Goal: Task Accomplishment & Management: Manage account settings

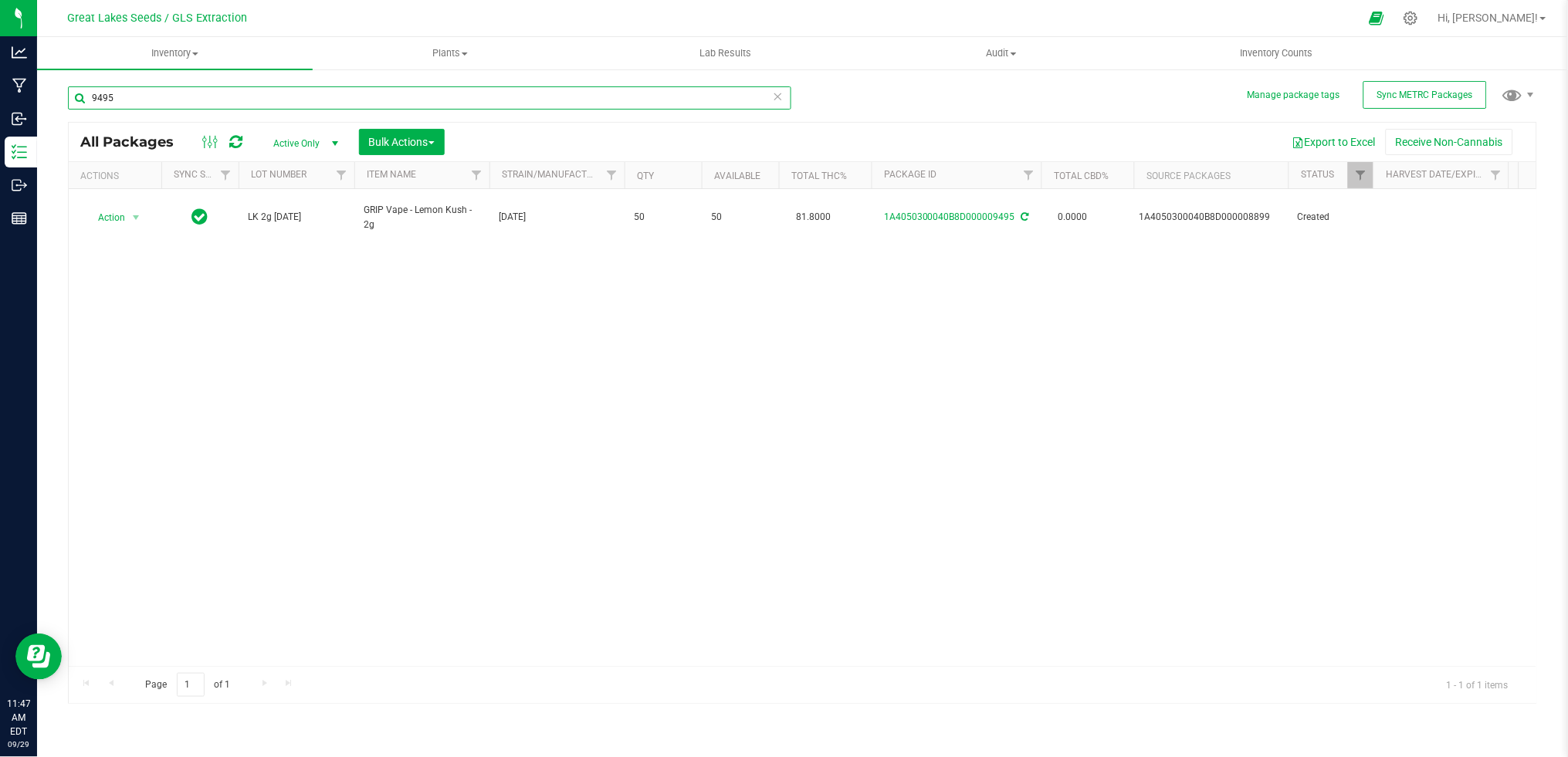
drag, startPoint x: 150, startPoint y: 109, endPoint x: 54, endPoint y: 104, distance: 96.1
click at [55, 105] on div "Manage package tags Sync METRC Packages 9495 All Packages Active Only Active On…" at bounding box center [802, 303] width 1531 height 471
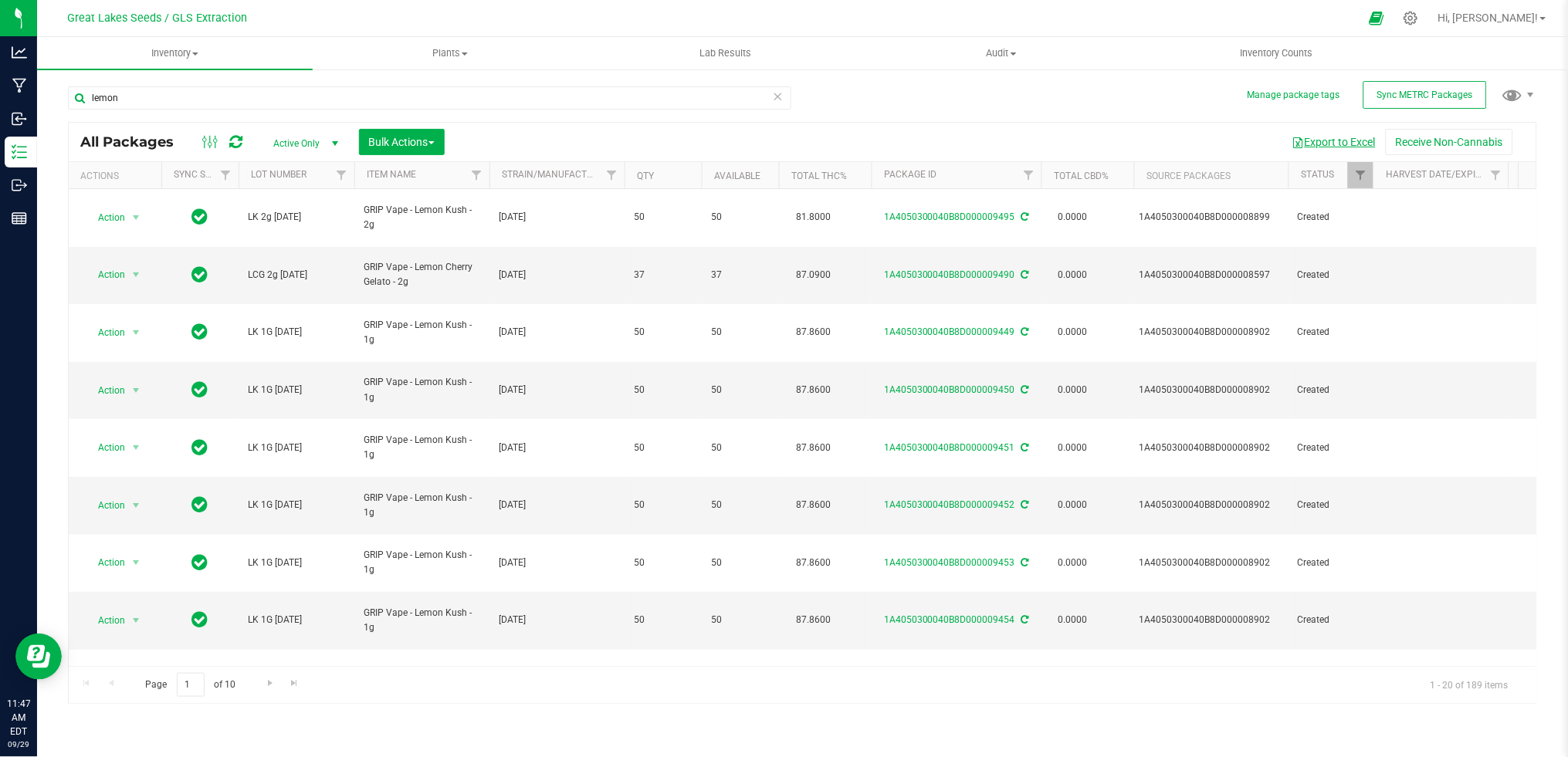
click at [1320, 143] on button "Export to Excel" at bounding box center [1334, 141] width 103 height 26
click at [328, 98] on input "lemon" at bounding box center [429, 98] width 724 height 23
type input "l"
type input "9327"
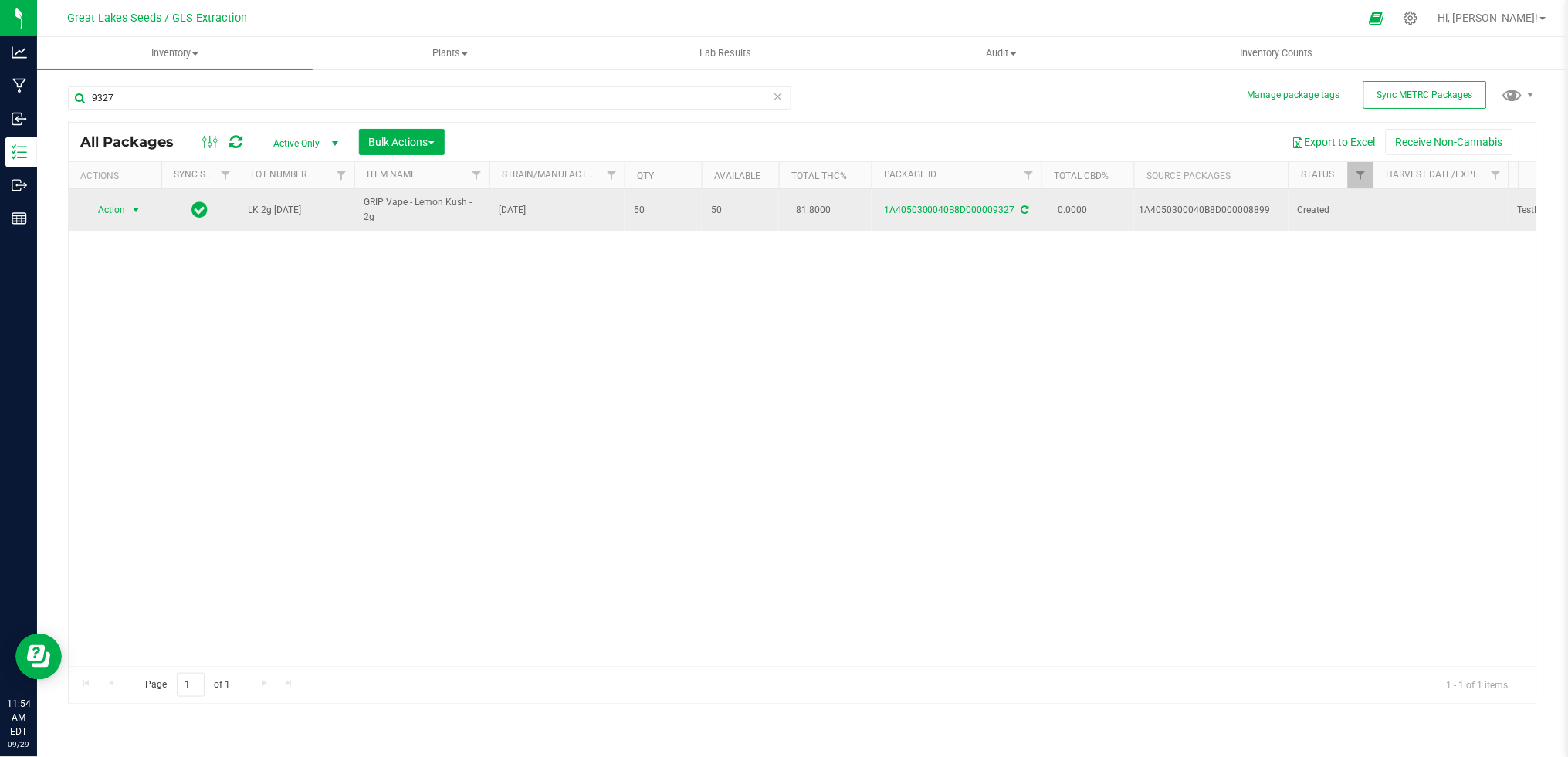
click at [138, 210] on span "select" at bounding box center [135, 210] width 13 height 13
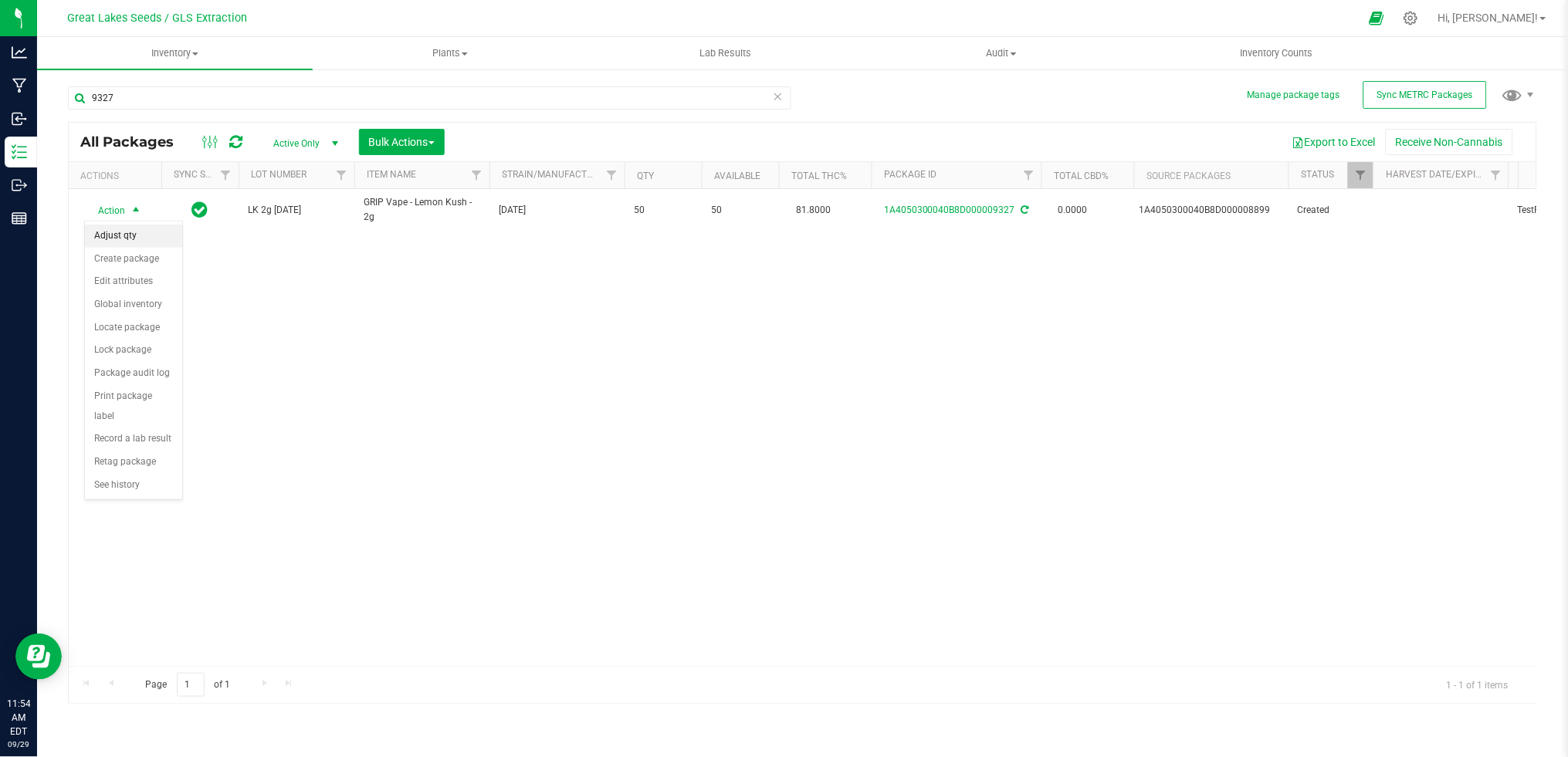
click at [128, 238] on li "Adjust qty" at bounding box center [133, 237] width 98 height 23
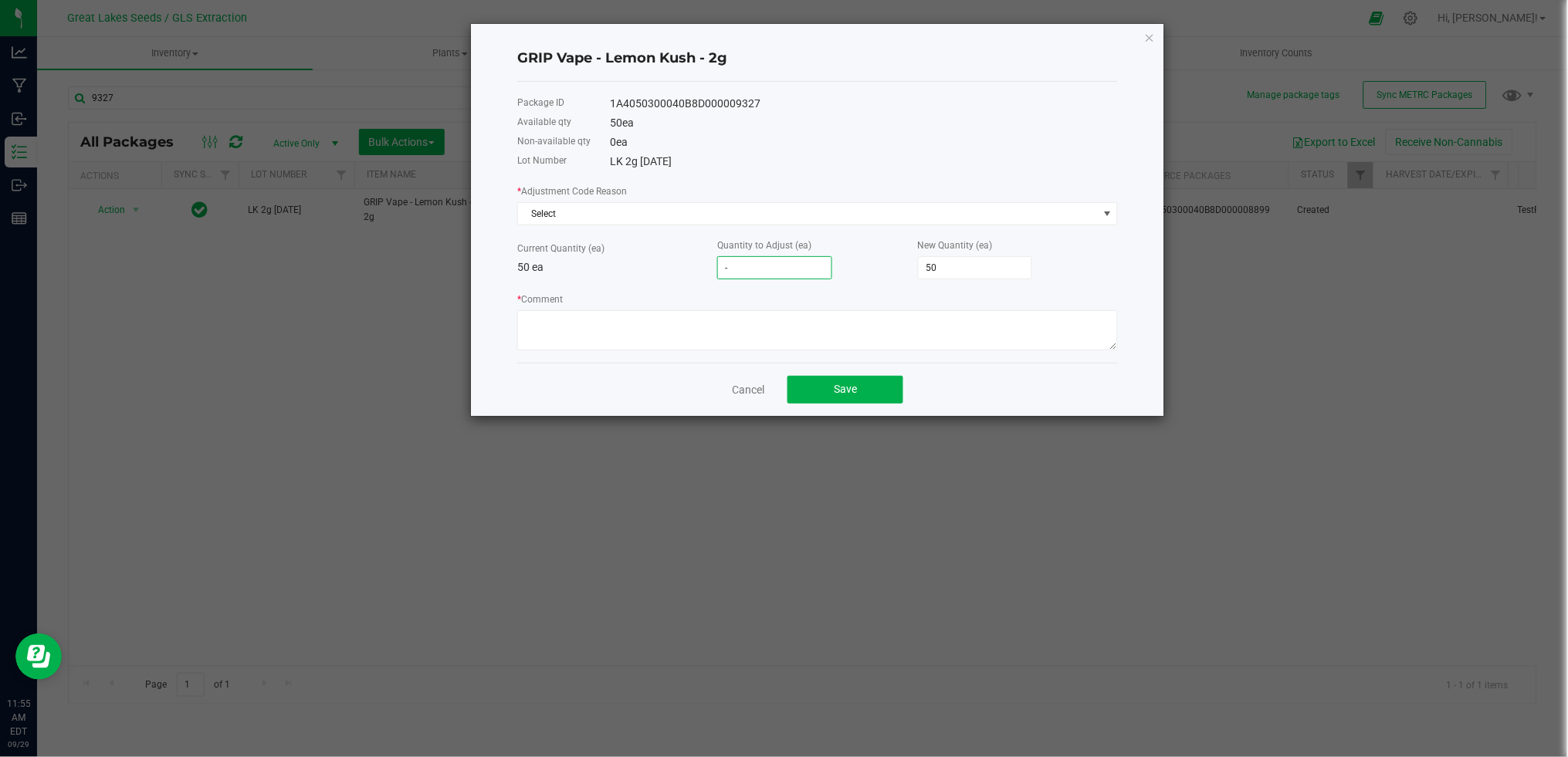
type input "-2"
type input "48"
type input "-2"
click at [649, 214] on span "Select" at bounding box center [808, 213] width 580 height 21
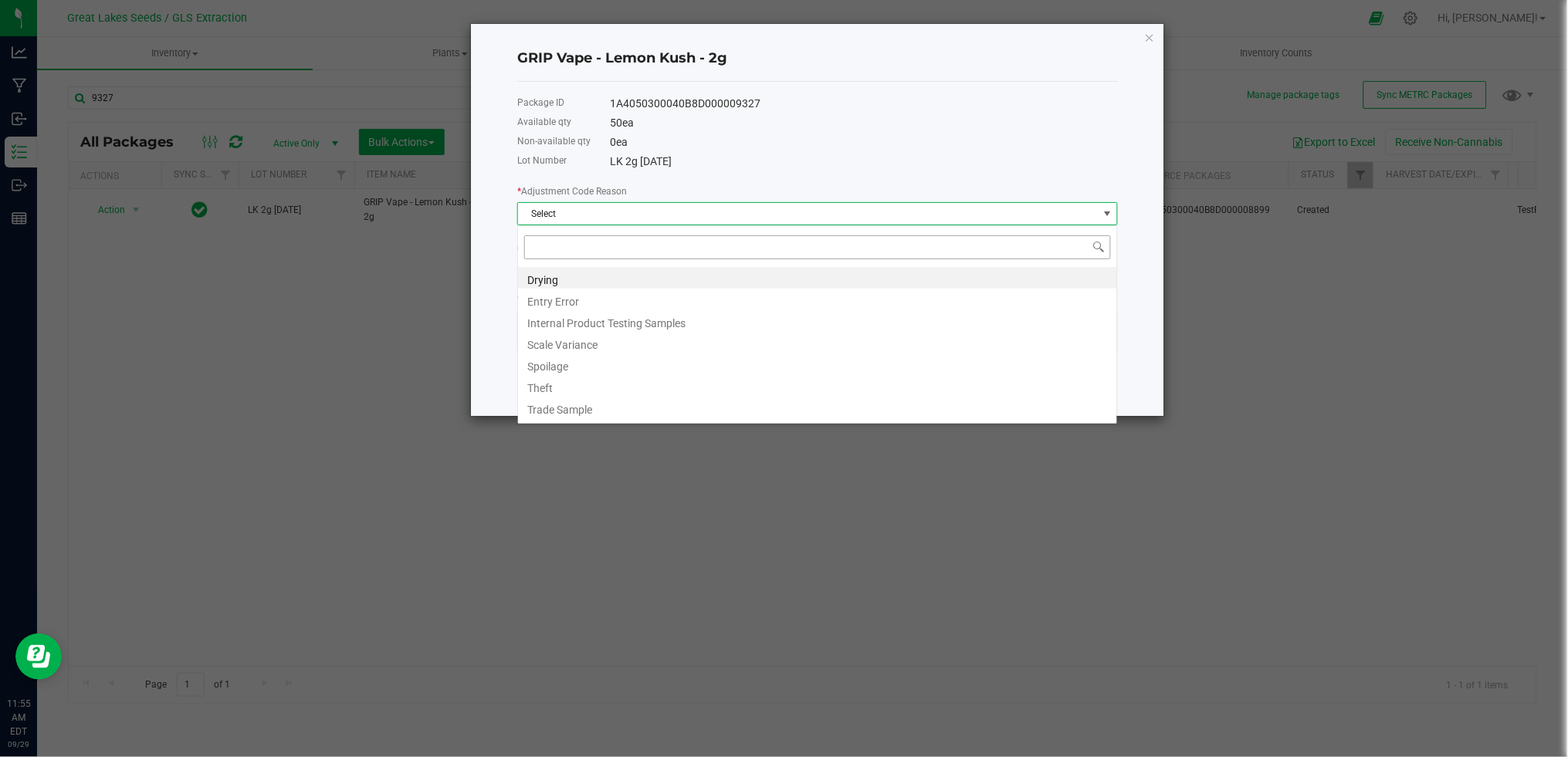
scroll to position [23, 600]
click at [611, 305] on li "Entry Error" at bounding box center [817, 299] width 599 height 21
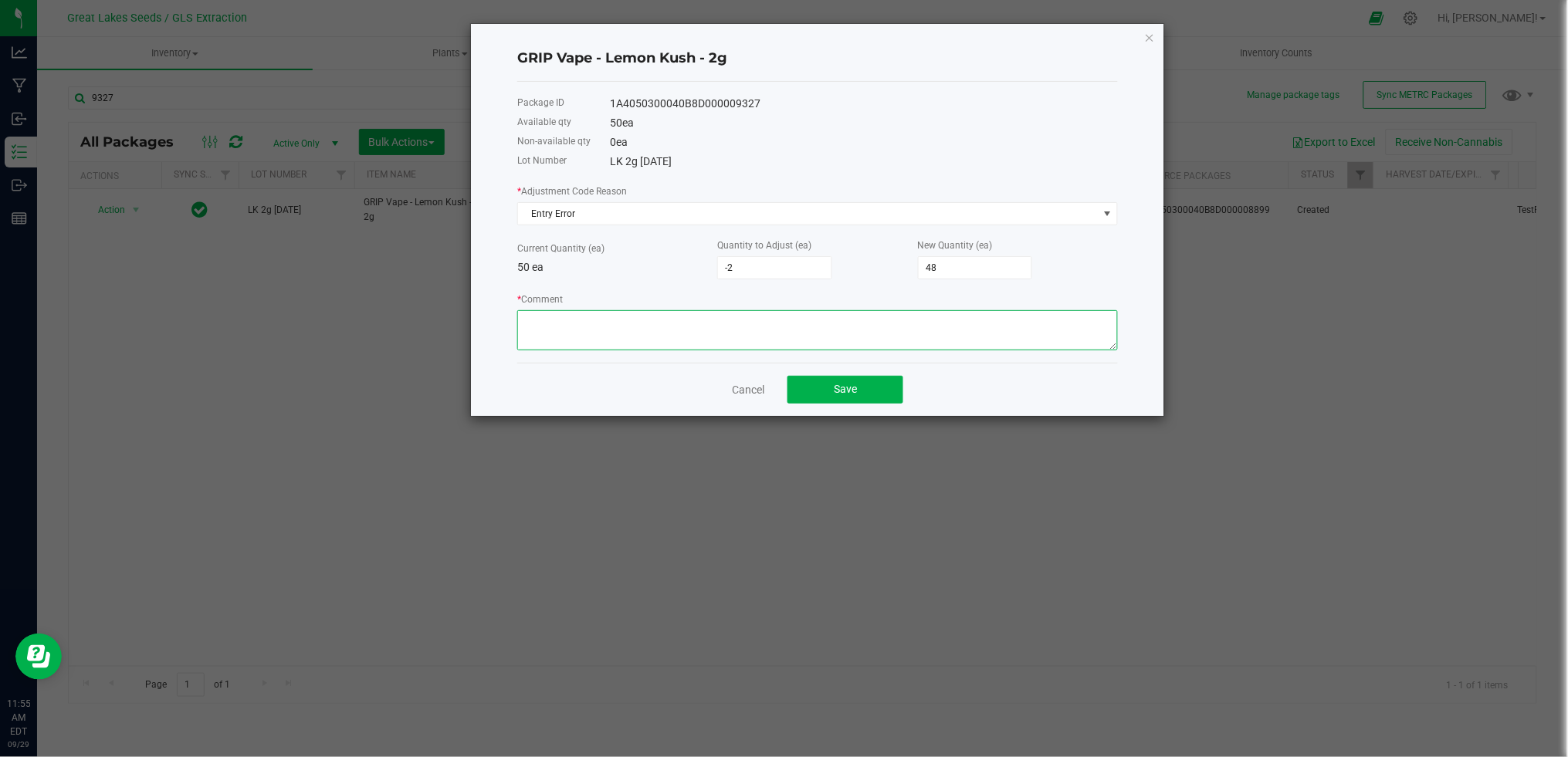
click at [589, 324] on textarea "* Comment" at bounding box center [817, 330] width 601 height 41
type textarea "hardware recount"
click at [852, 384] on span "Save" at bounding box center [845, 388] width 23 height 13
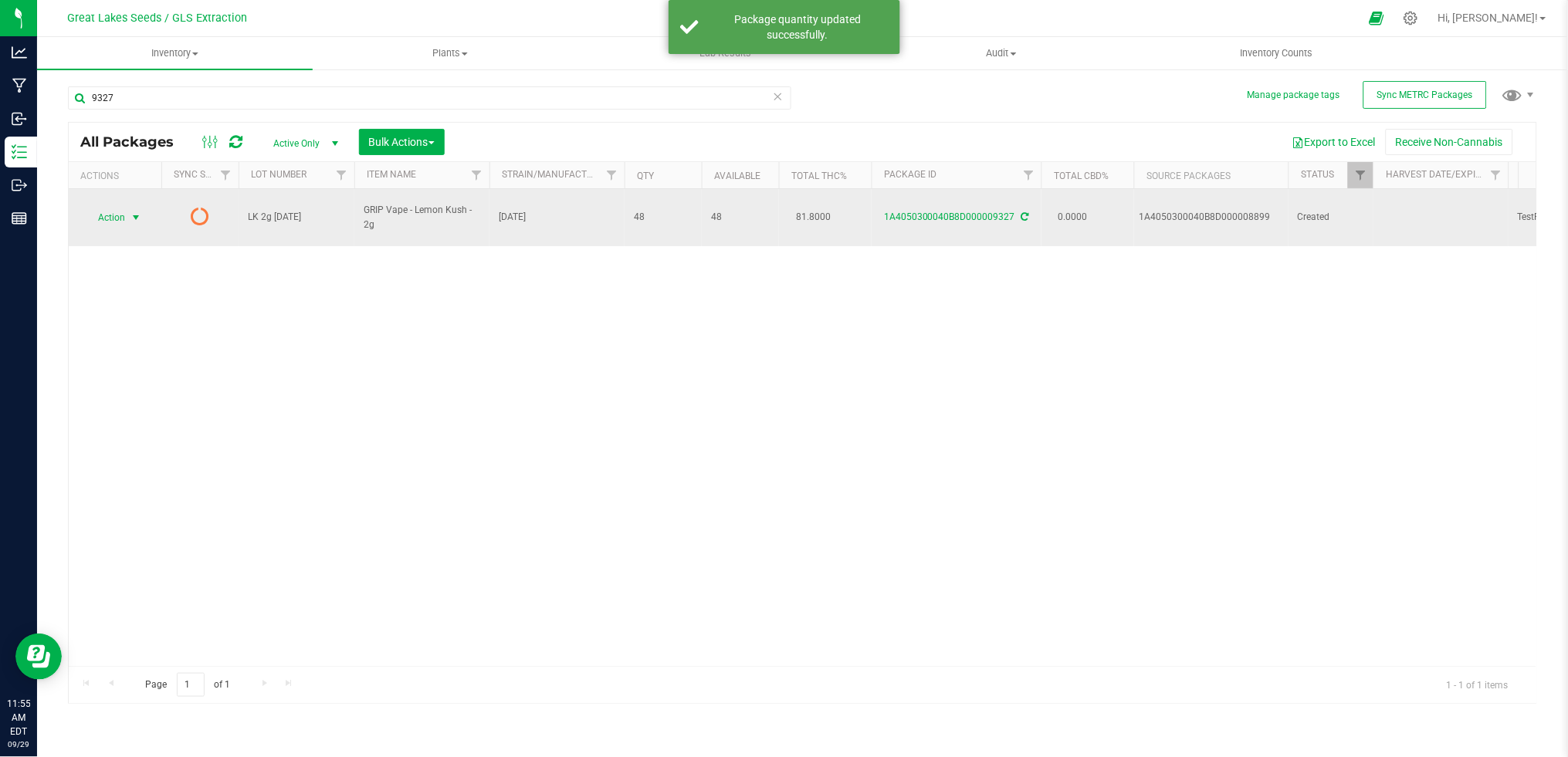
click at [125, 207] on span "Action" at bounding box center [104, 217] width 42 height 21
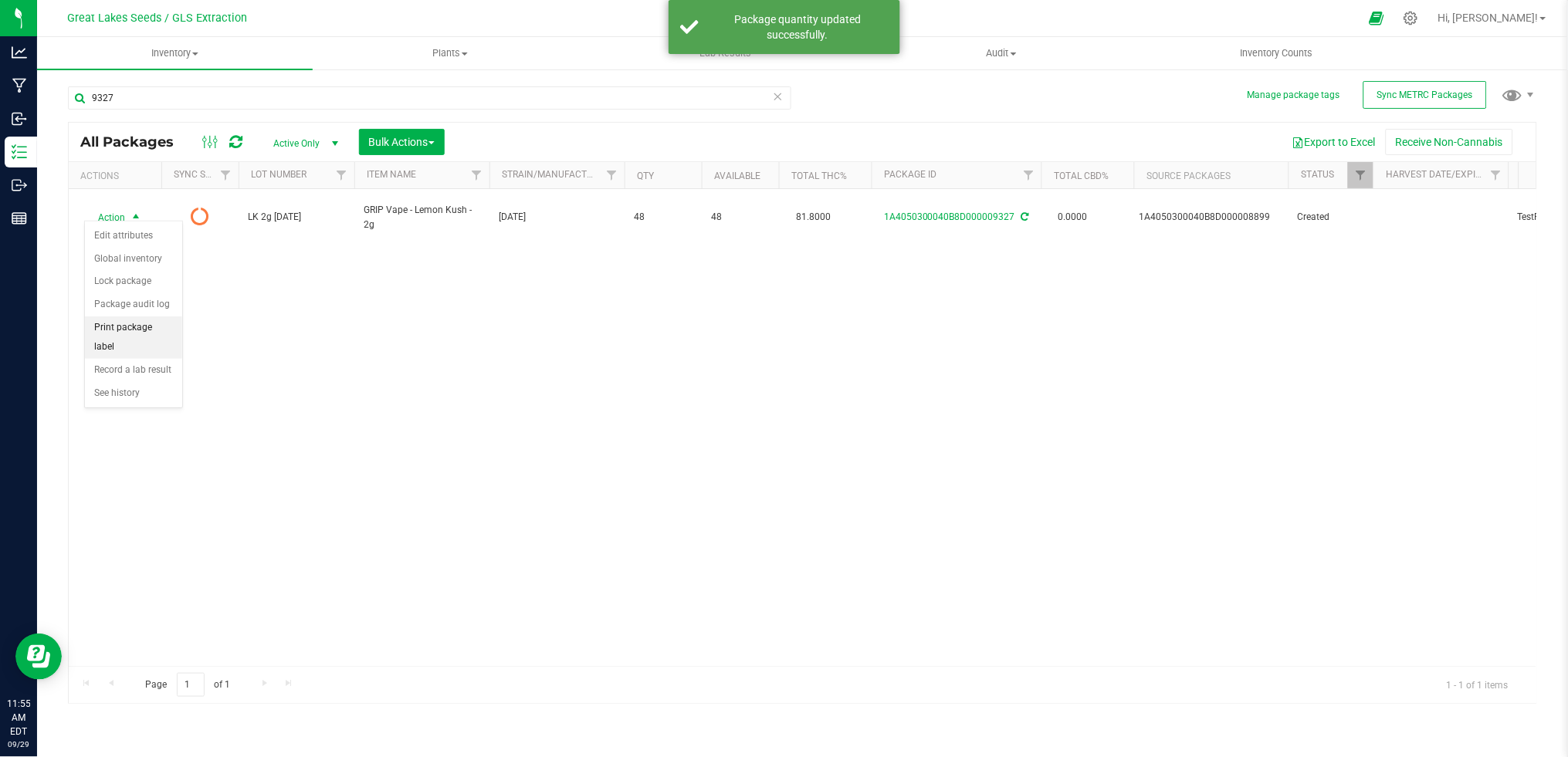
click at [130, 332] on li "Print package label" at bounding box center [133, 338] width 98 height 42
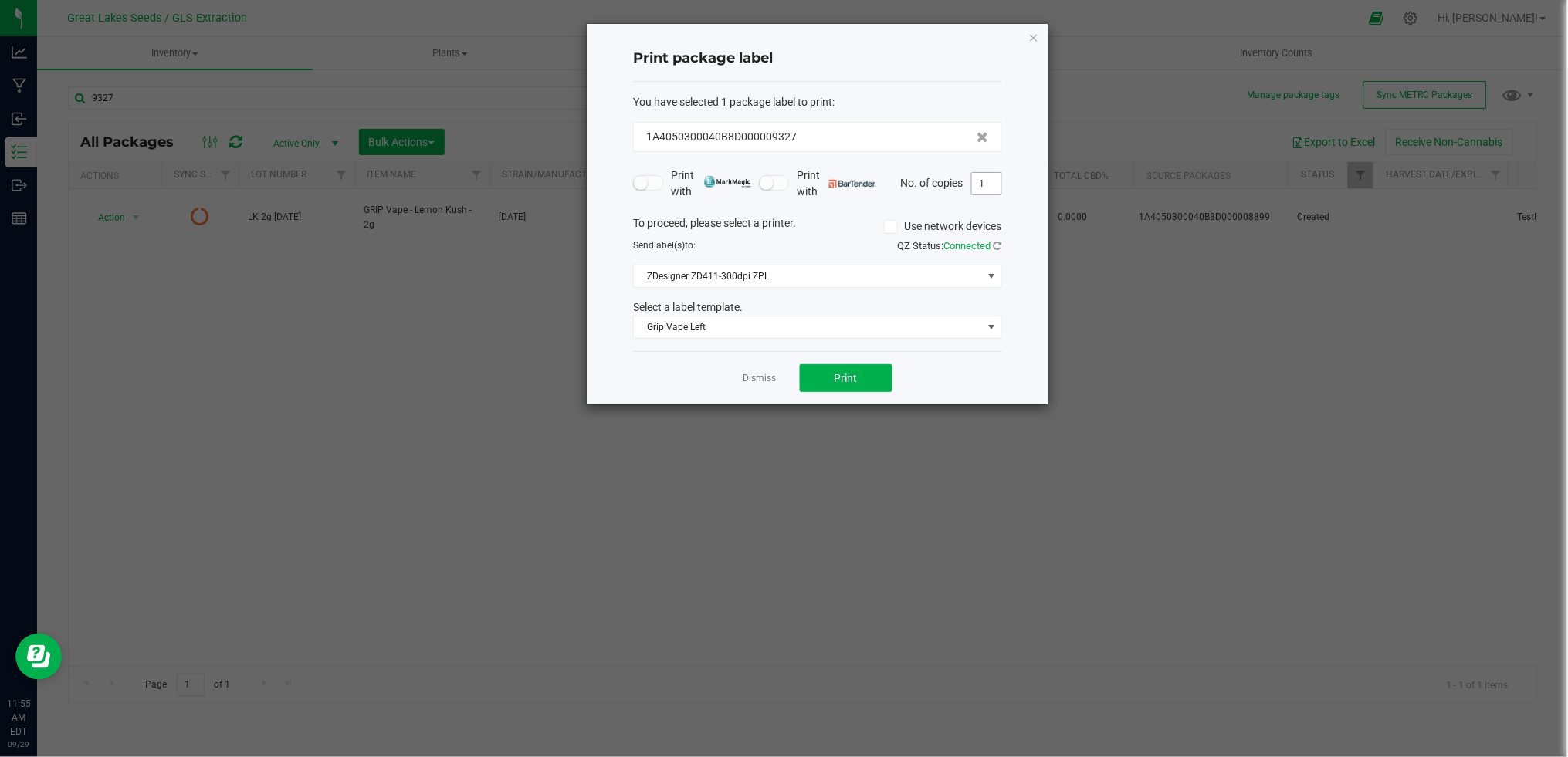
click at [989, 184] on input "1" at bounding box center [986, 183] width 29 height 21
type input "48"
click at [852, 372] on span "Print" at bounding box center [846, 378] width 23 height 13
click at [760, 379] on link "Dismiss" at bounding box center [760, 378] width 33 height 14
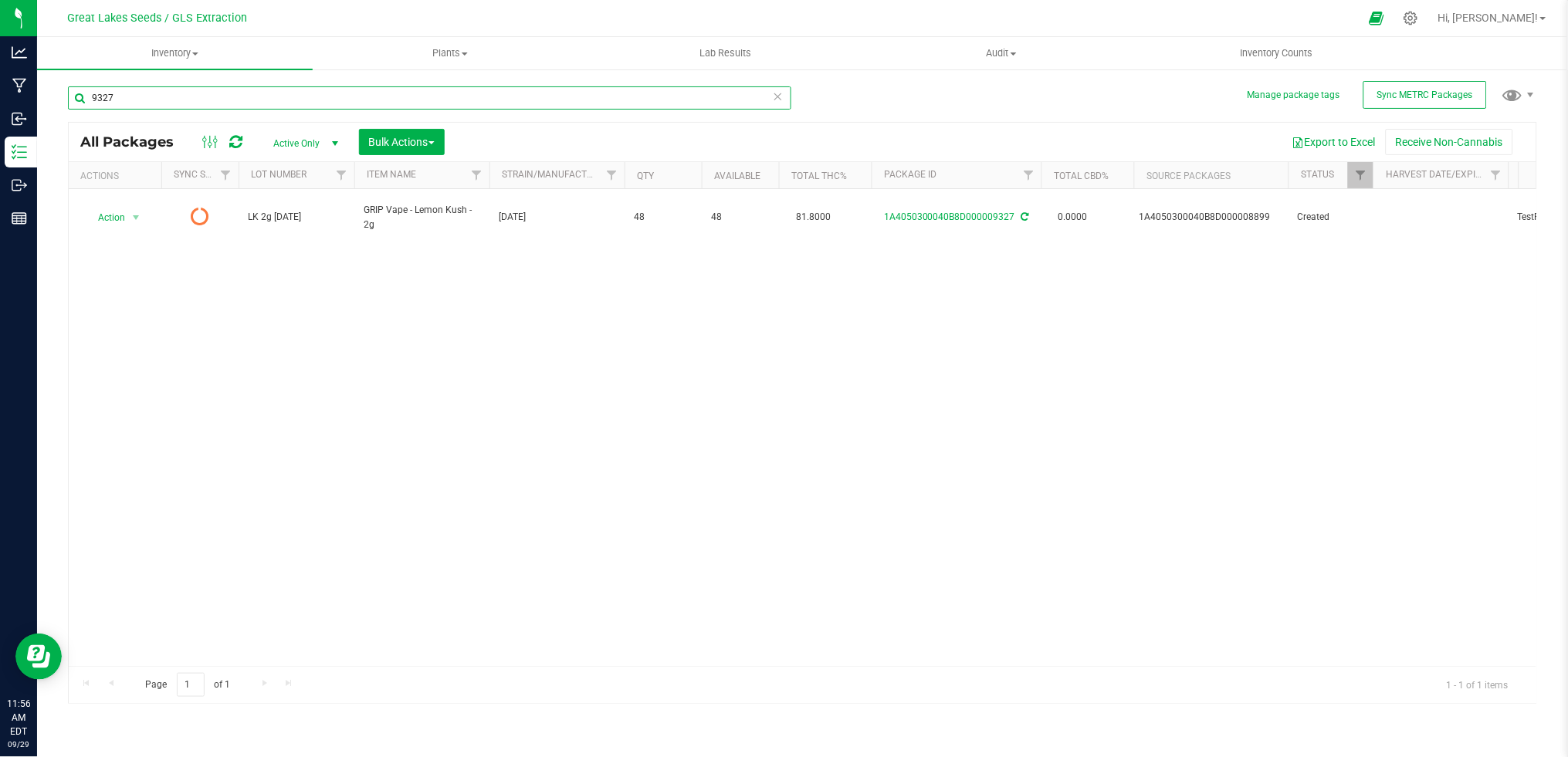
drag, startPoint x: 132, startPoint y: 98, endPoint x: 72, endPoint y: 103, distance: 60.2
click at [72, 103] on input "9327" at bounding box center [429, 98] width 724 height 23
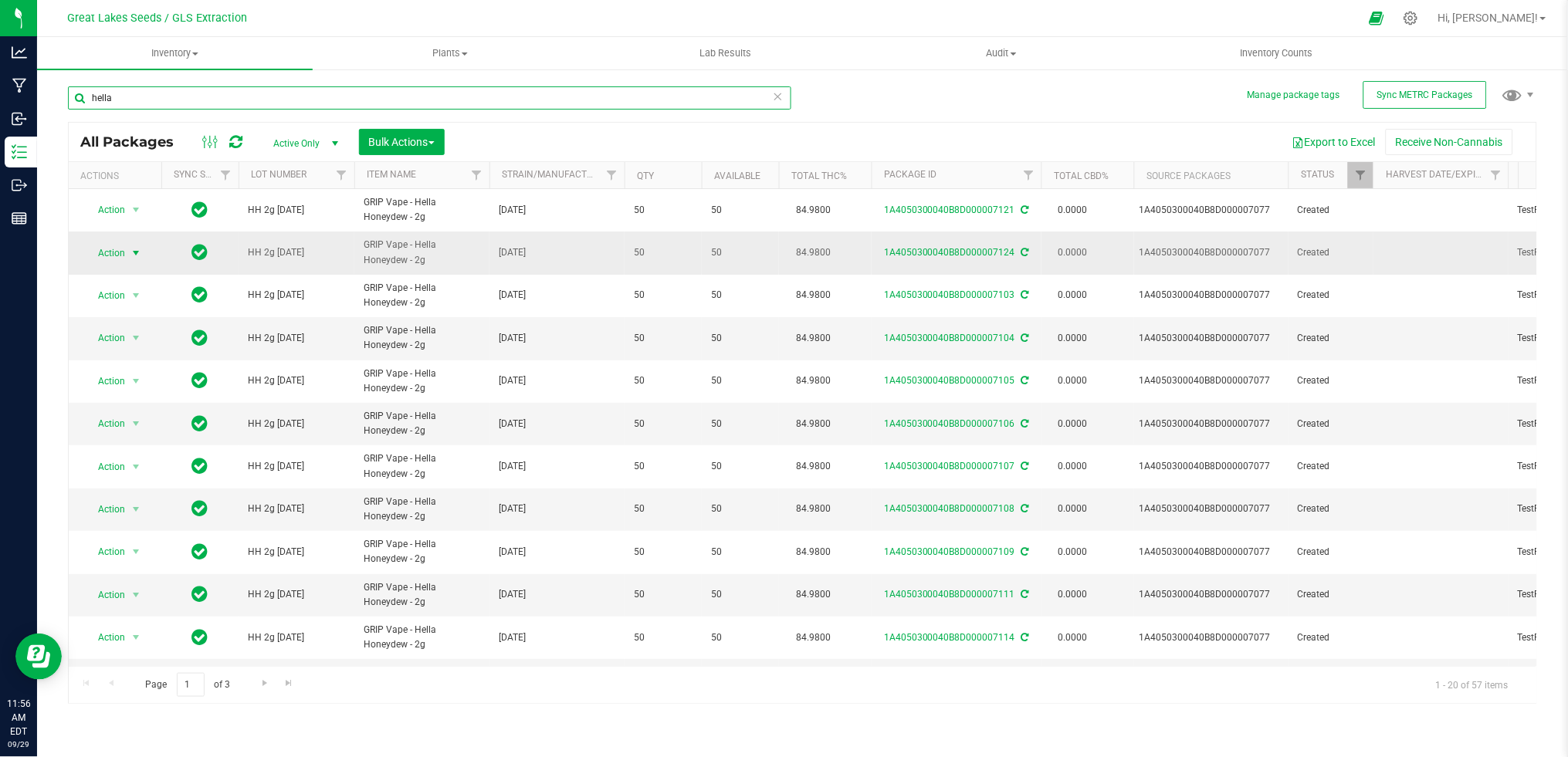
type input "hella"
click at [140, 252] on span "select" at bounding box center [135, 253] width 13 height 13
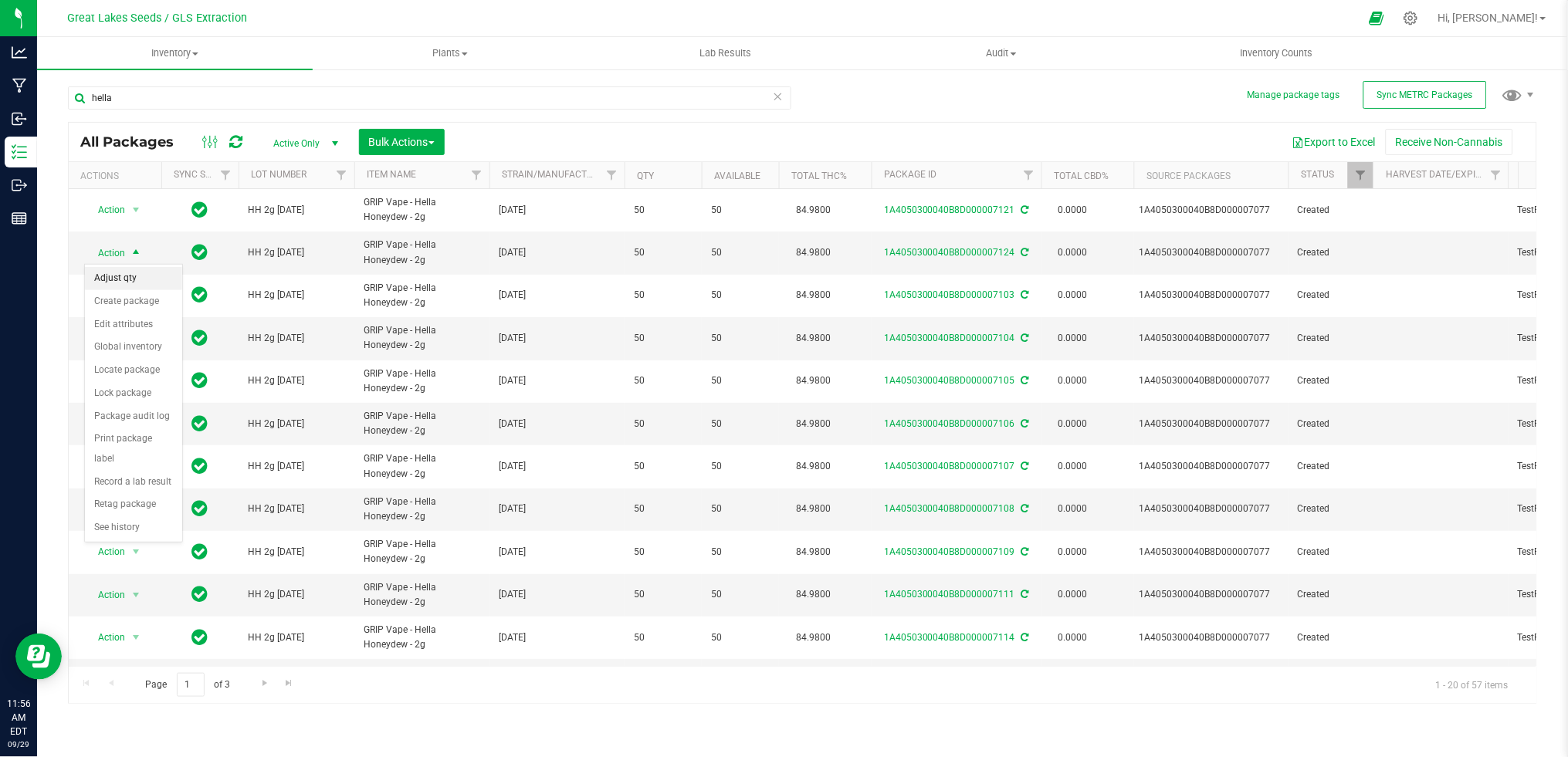
click at [138, 276] on li "Adjust qty" at bounding box center [133, 279] width 98 height 23
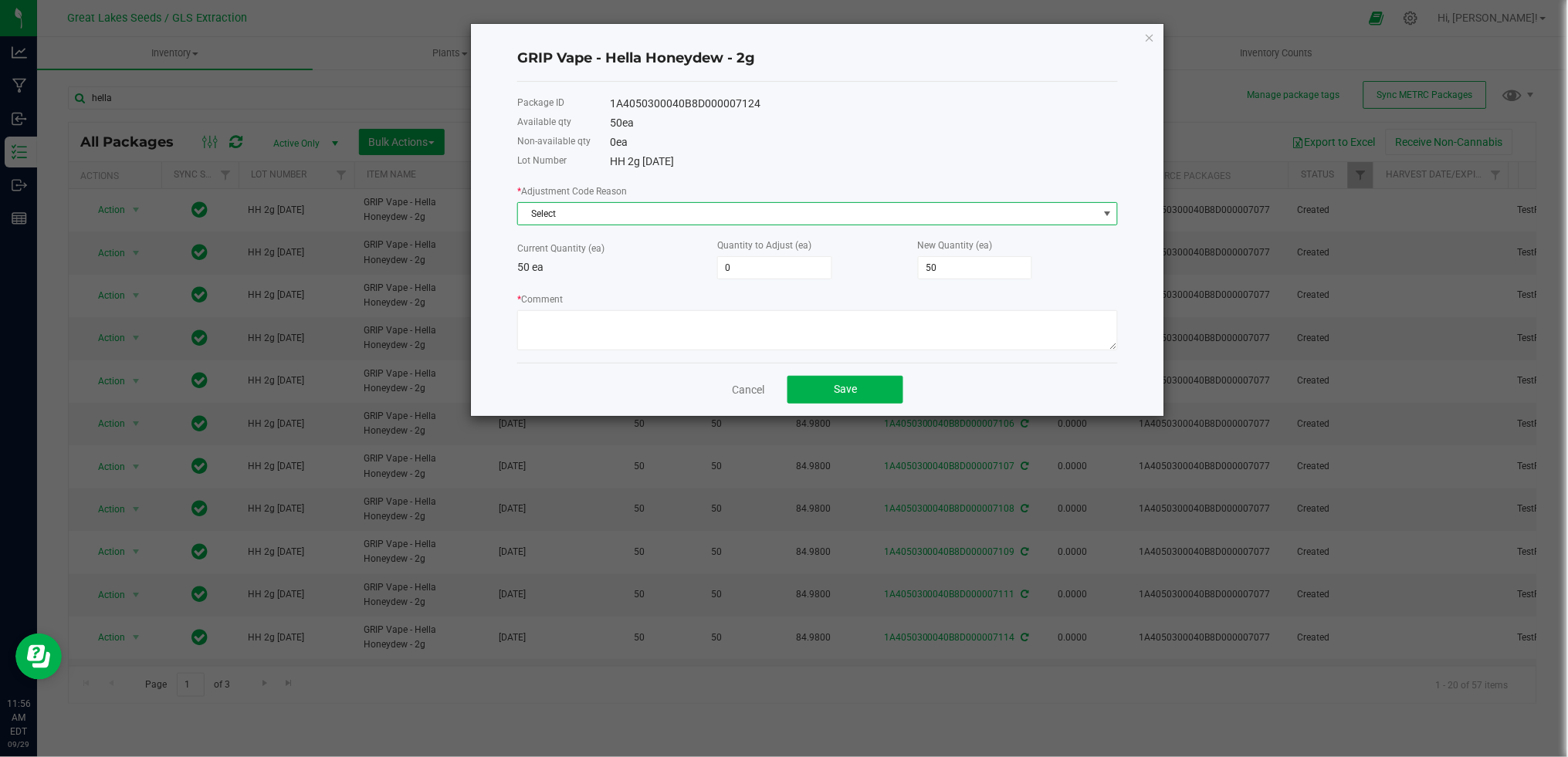
click at [584, 213] on span "Select" at bounding box center [808, 213] width 580 height 21
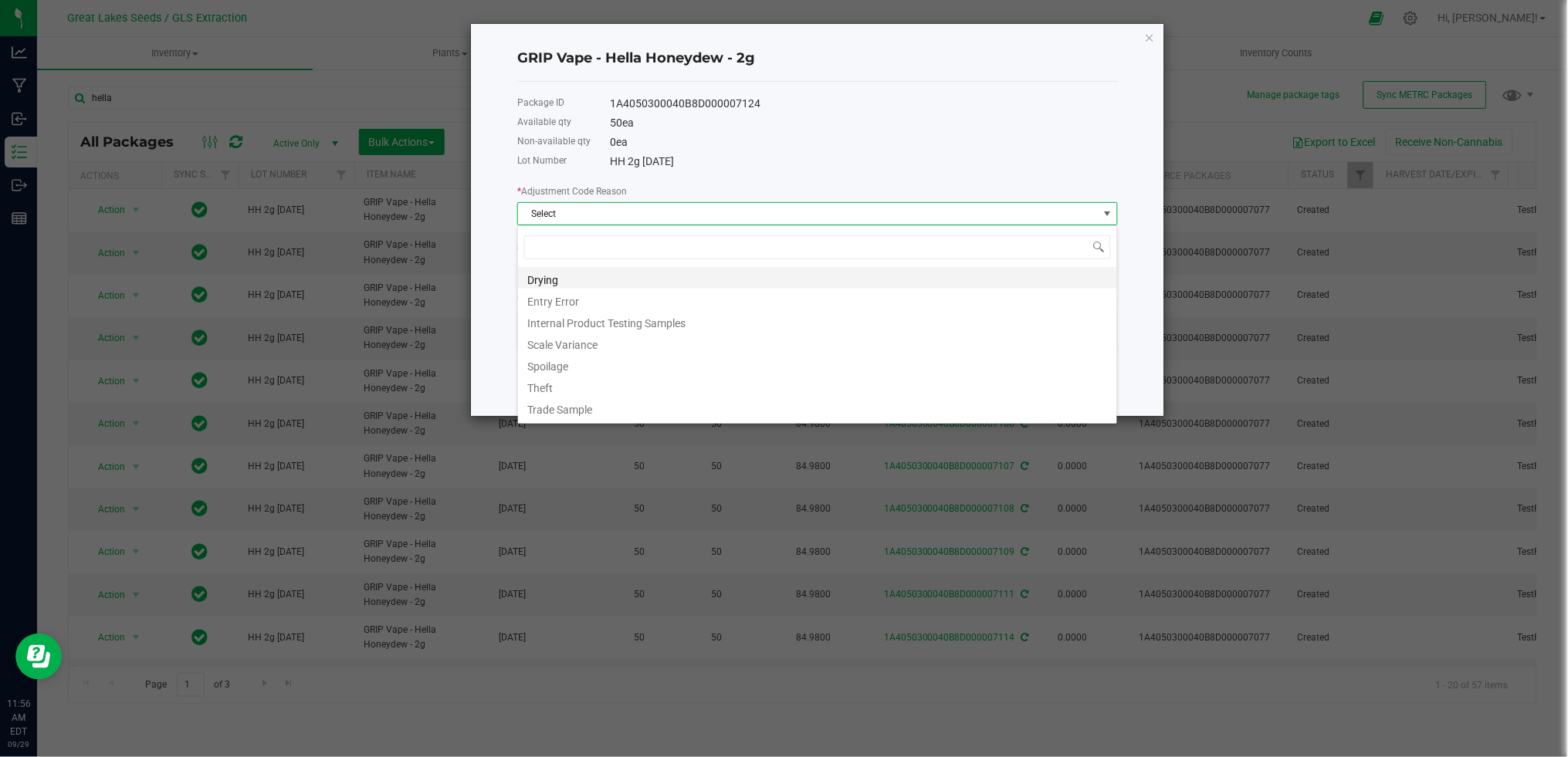
scroll to position [23, 600]
click at [559, 293] on li "Entry Error" at bounding box center [817, 299] width 599 height 21
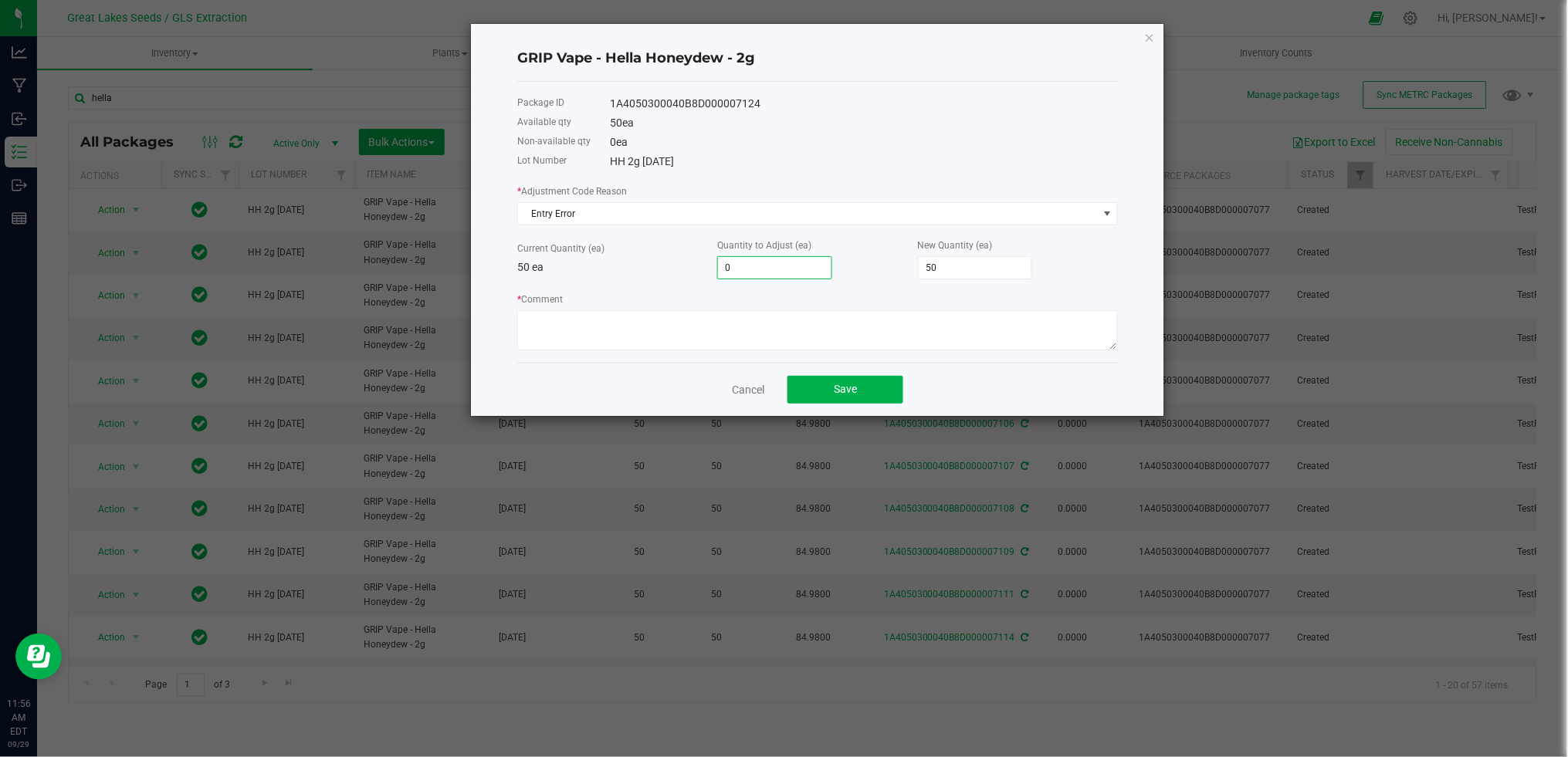
click at [735, 278] on input "0" at bounding box center [774, 267] width 113 height 21
type input "9"
type input "59"
type input "9"
type textarea "hardware"
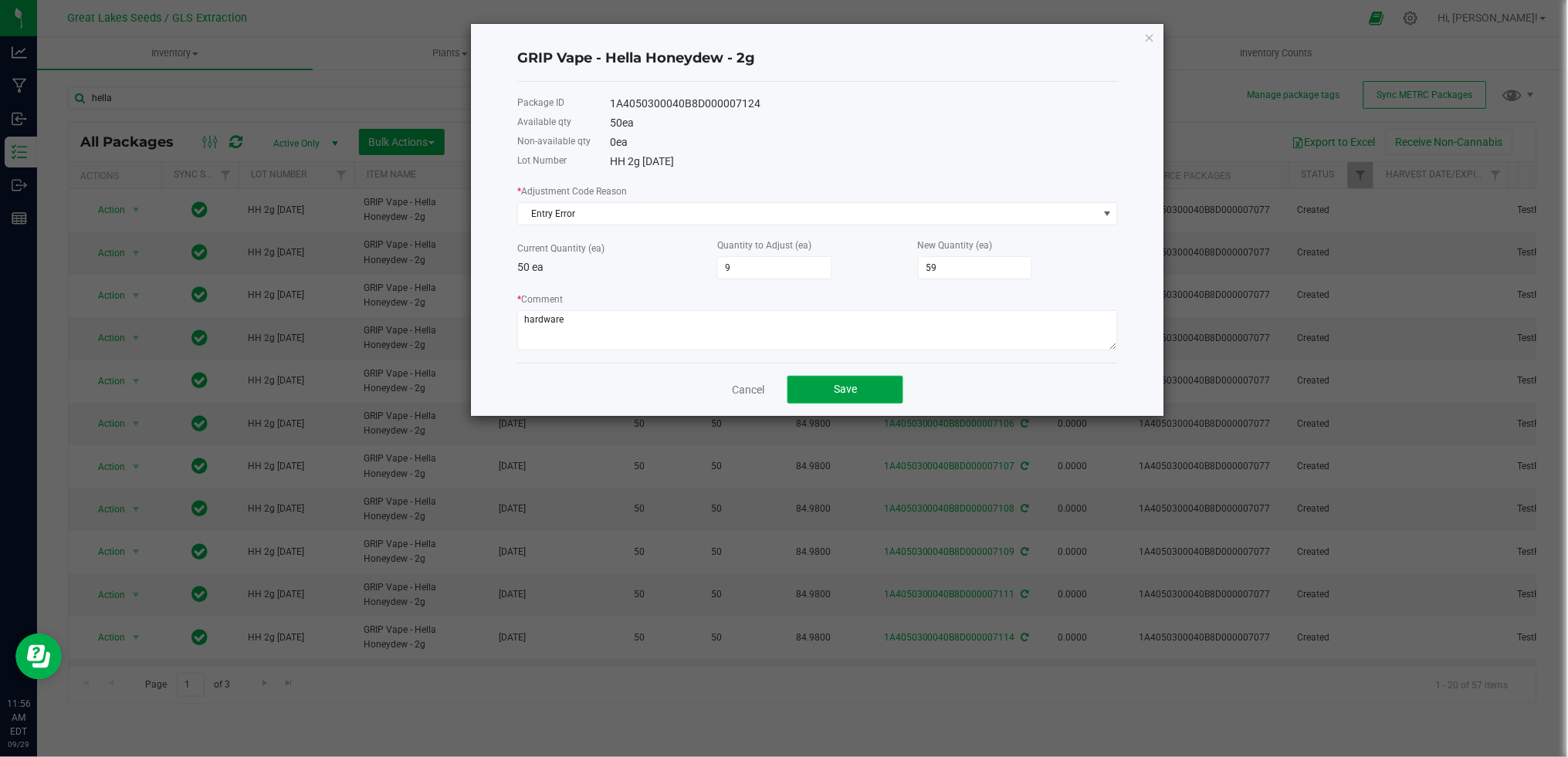
click at [816, 398] on button "Save" at bounding box center [845, 389] width 116 height 28
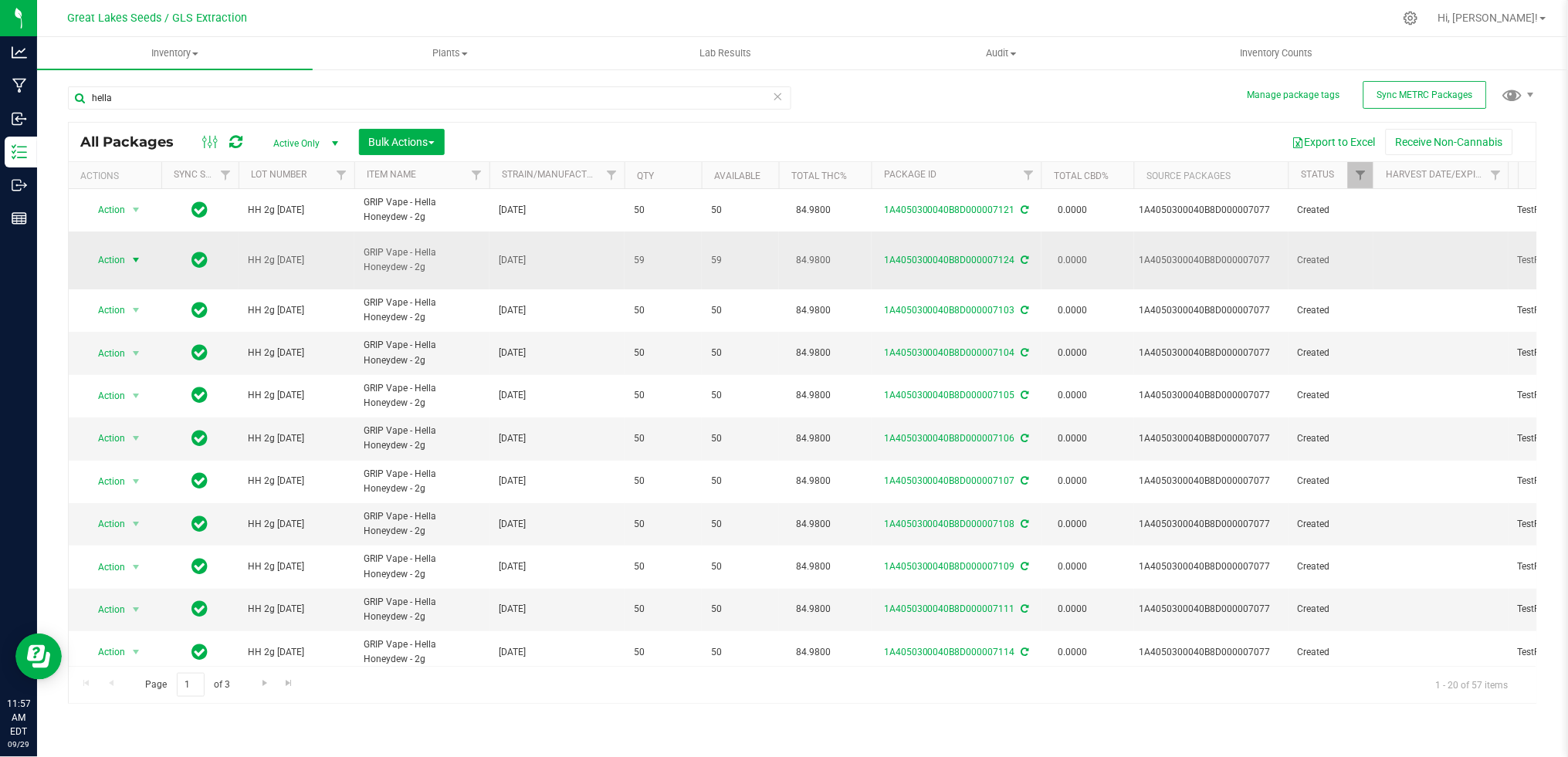
click at [120, 249] on span "Action" at bounding box center [104, 260] width 42 height 21
click at [136, 302] on li "Create package" at bounding box center [133, 302] width 98 height 23
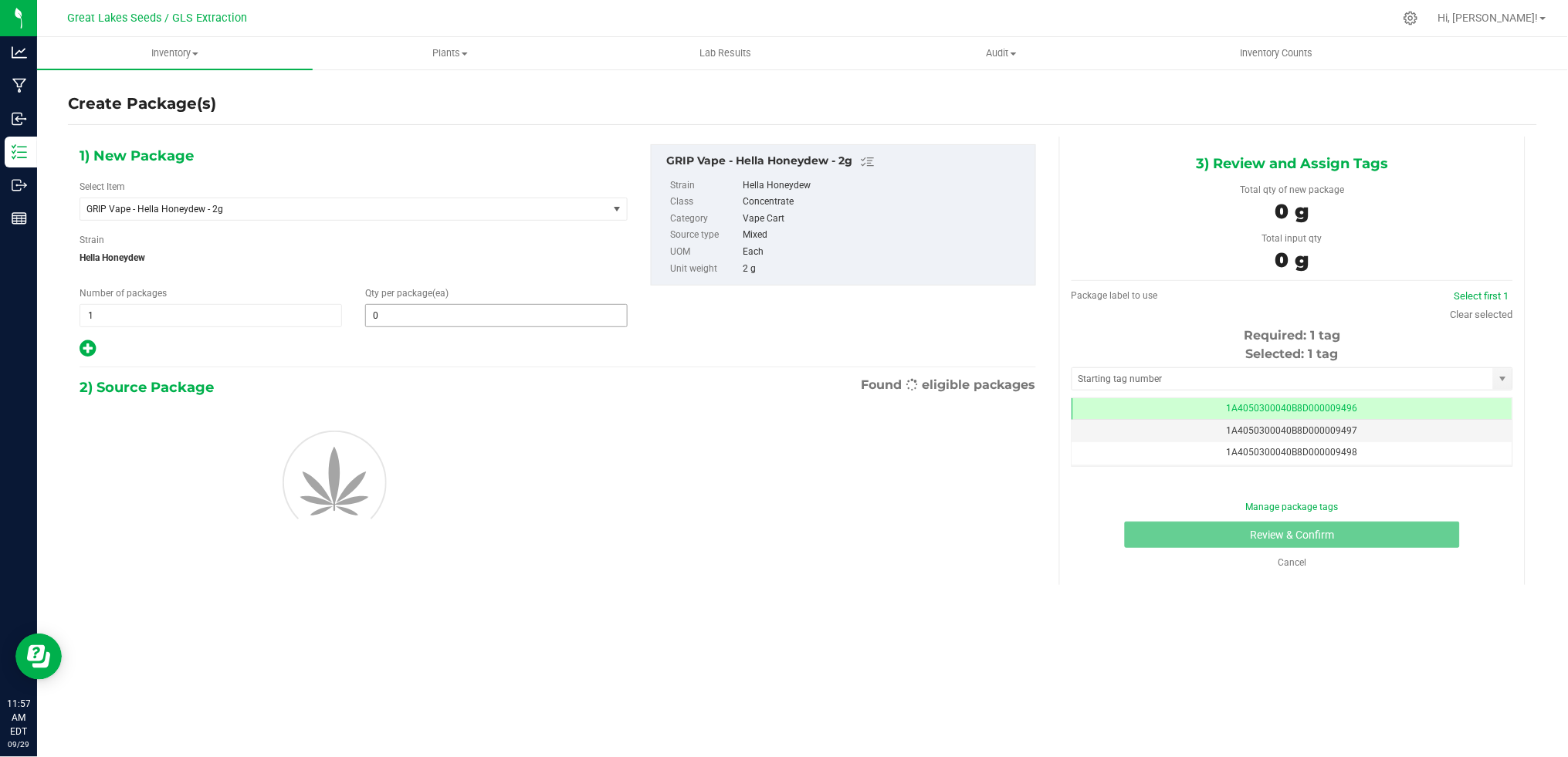
click at [385, 309] on input "0" at bounding box center [497, 316] width 261 height 21
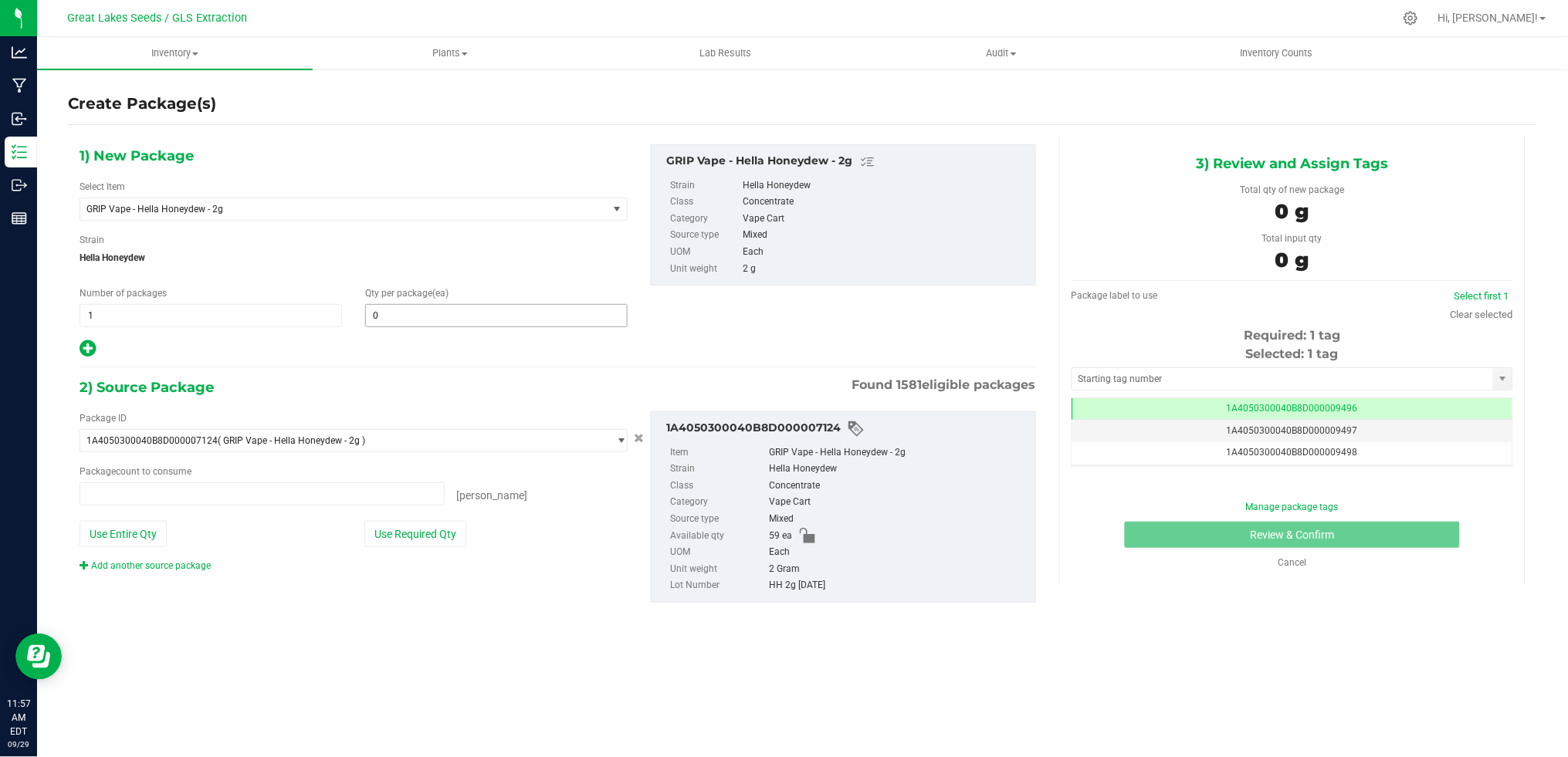
type input "0 ea"
type input "9"
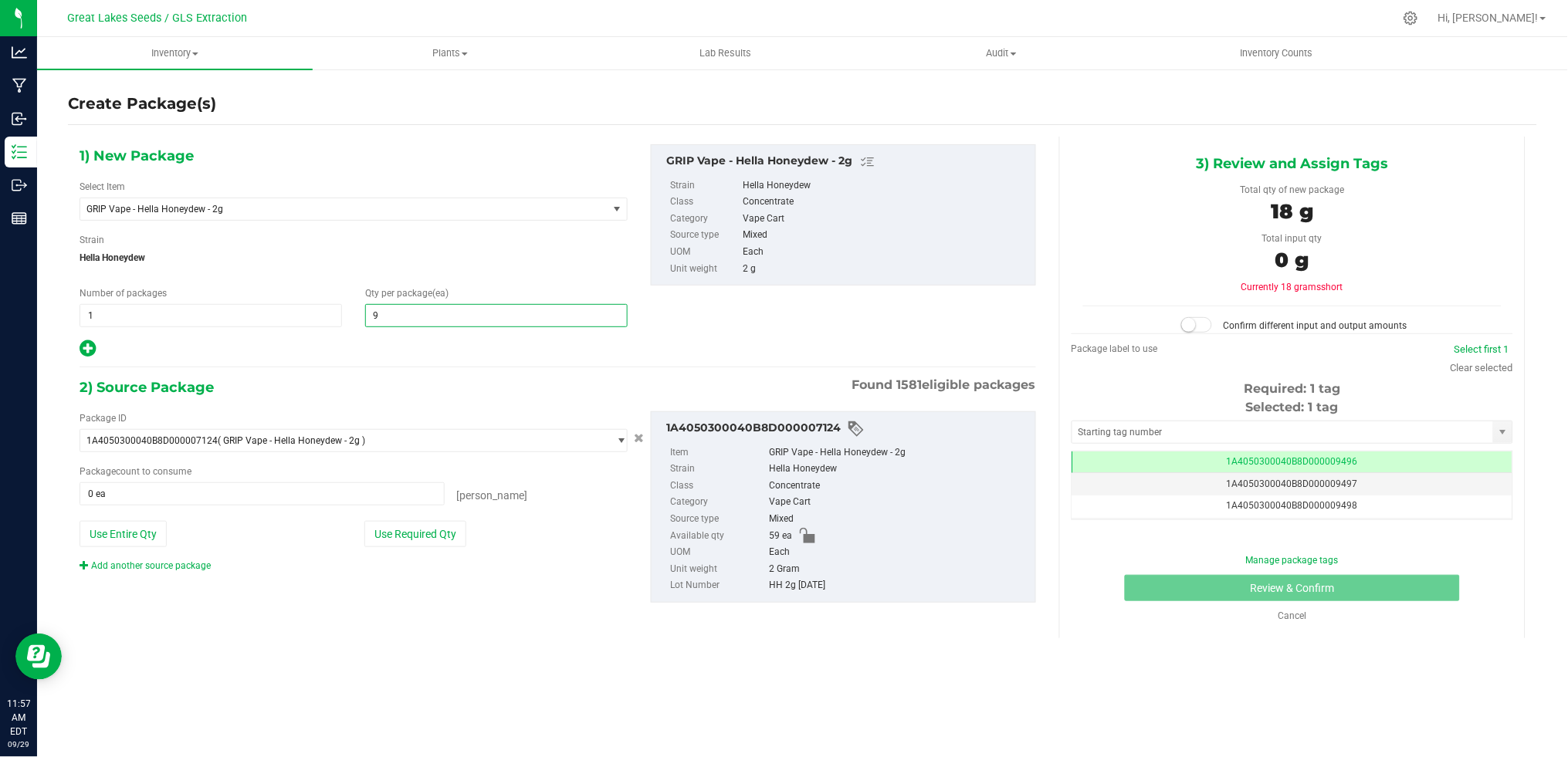
click at [437, 317] on input "9" at bounding box center [497, 316] width 261 height 21
drag, startPoint x: 437, startPoint y: 317, endPoint x: 379, endPoint y: 314, distance: 58.1
click at [379, 314] on input "9" at bounding box center [497, 316] width 261 height 21
type input "9"
click at [412, 258] on span "Hella Honeydew" at bounding box center [353, 258] width 548 height 23
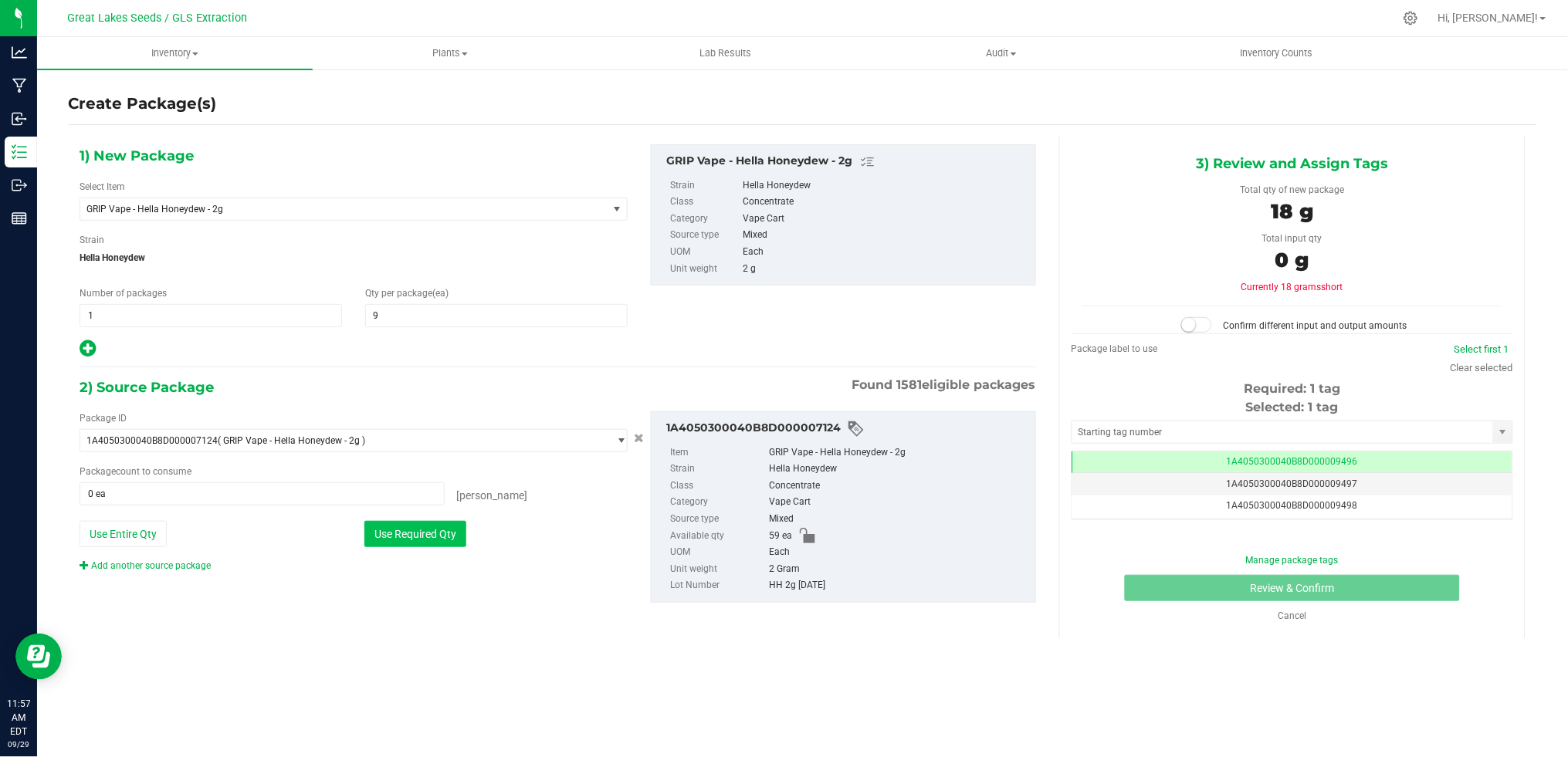
click at [420, 540] on button "Use Required Qty" at bounding box center [414, 533] width 101 height 26
type input "9 ea"
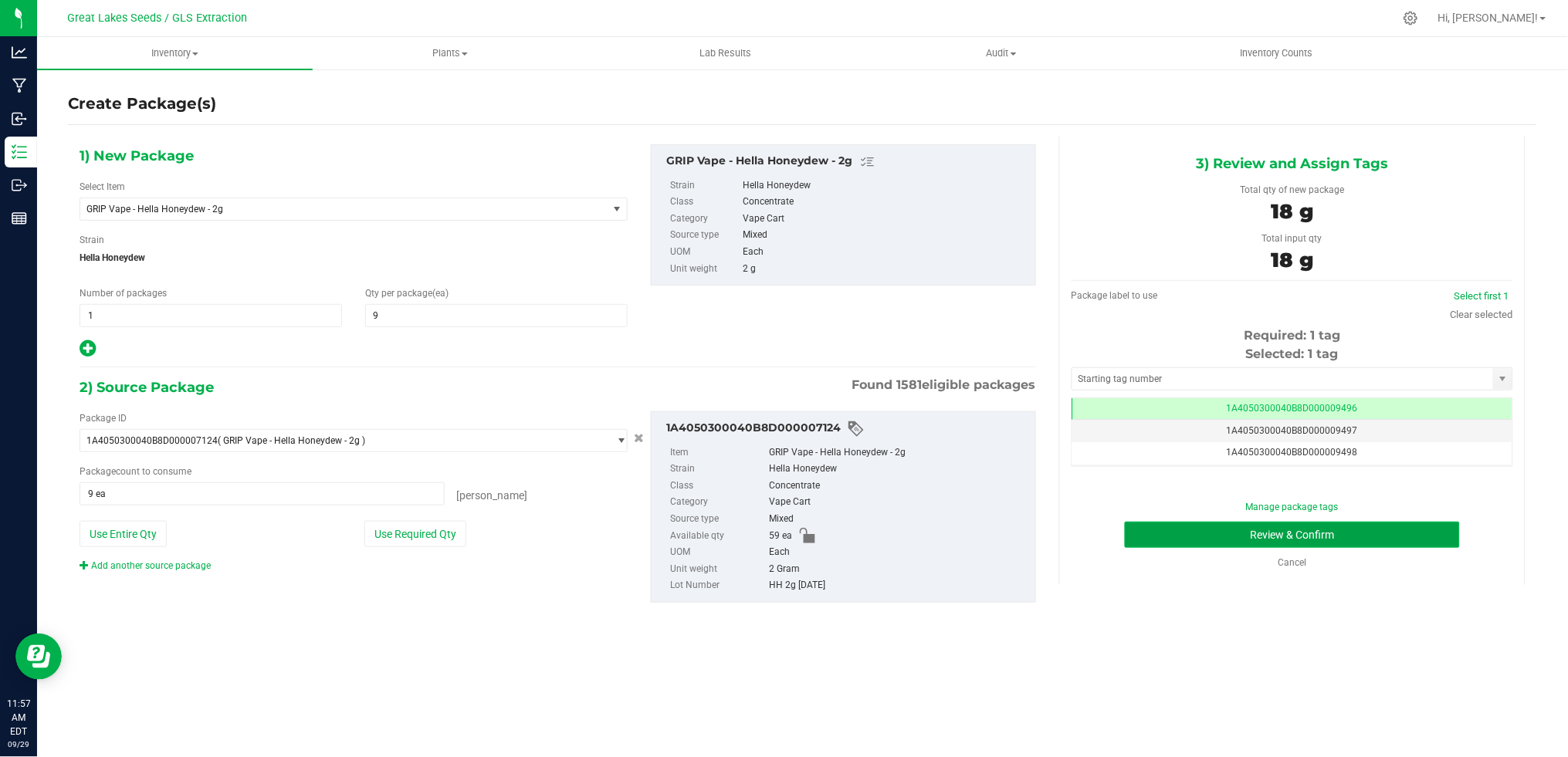
click at [1313, 529] on button "Review & Confirm" at bounding box center [1292, 534] width 335 height 26
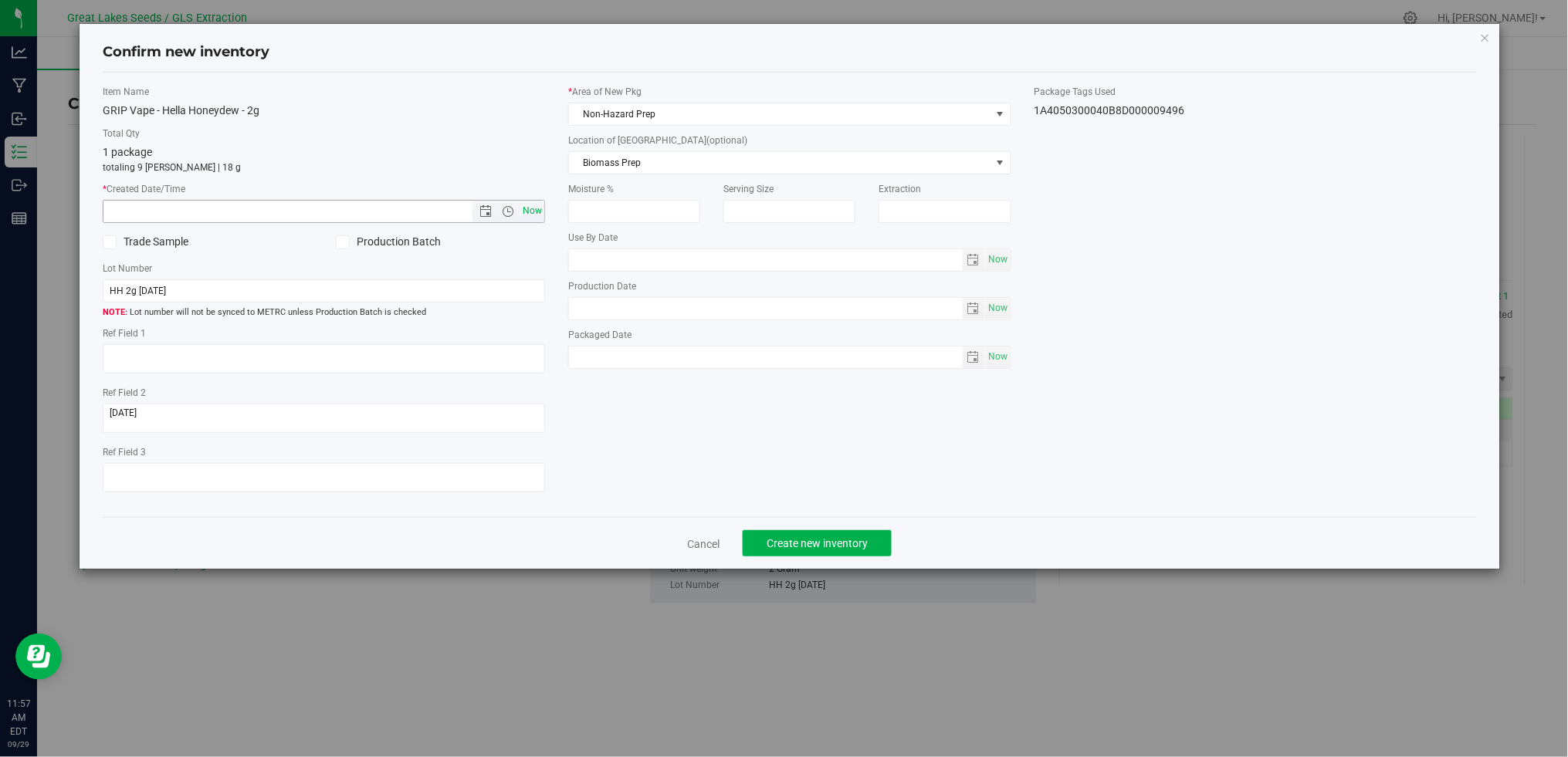
click at [540, 210] on span "Now" at bounding box center [532, 210] width 26 height 22
type input "9/29/2025 11:57 AM"
click at [625, 109] on span "Non-Hazard Prep" at bounding box center [780, 114] width 421 height 21
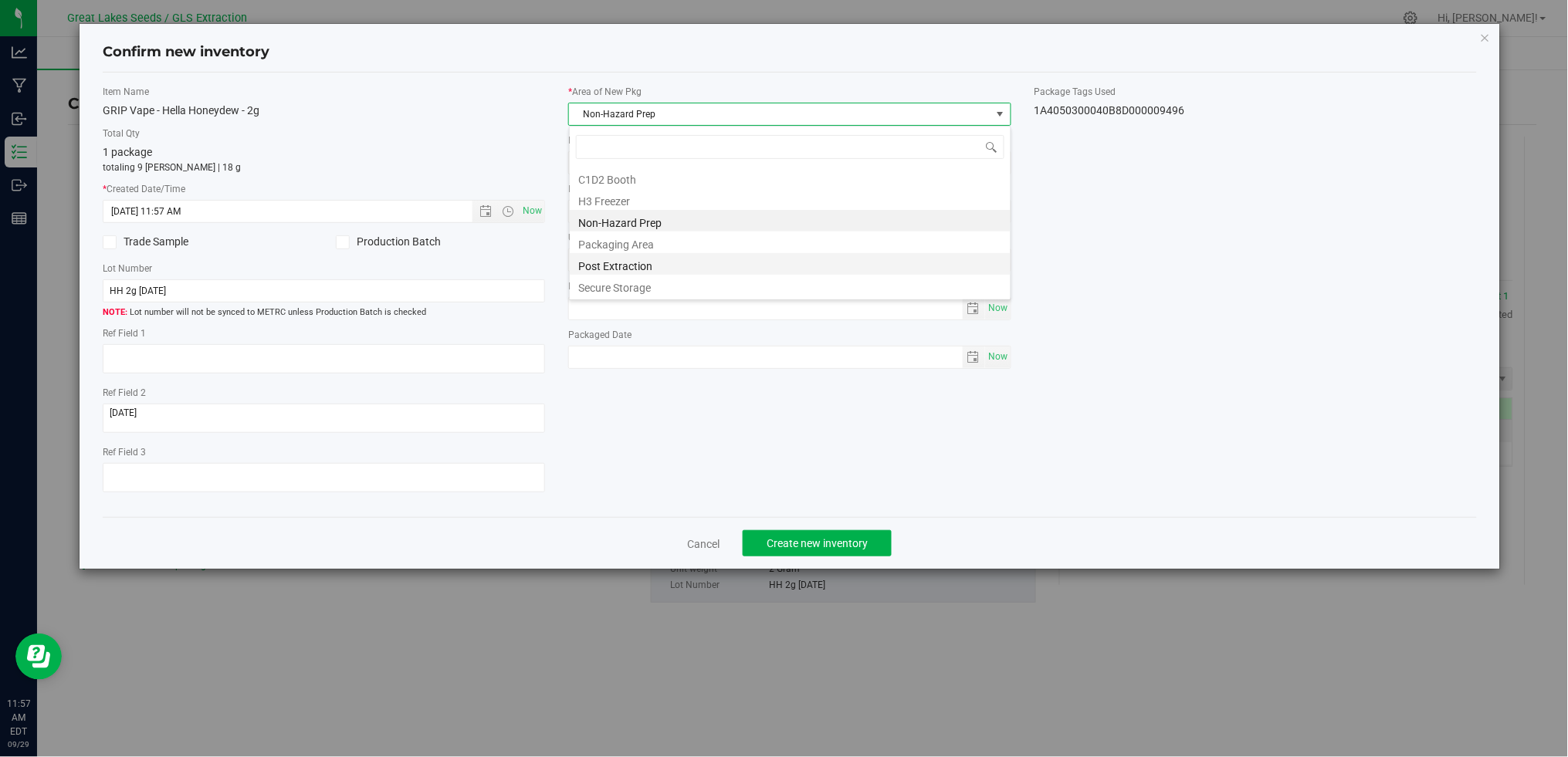
scroll to position [23, 442]
click at [670, 285] on li "Secure Storage" at bounding box center [790, 286] width 441 height 21
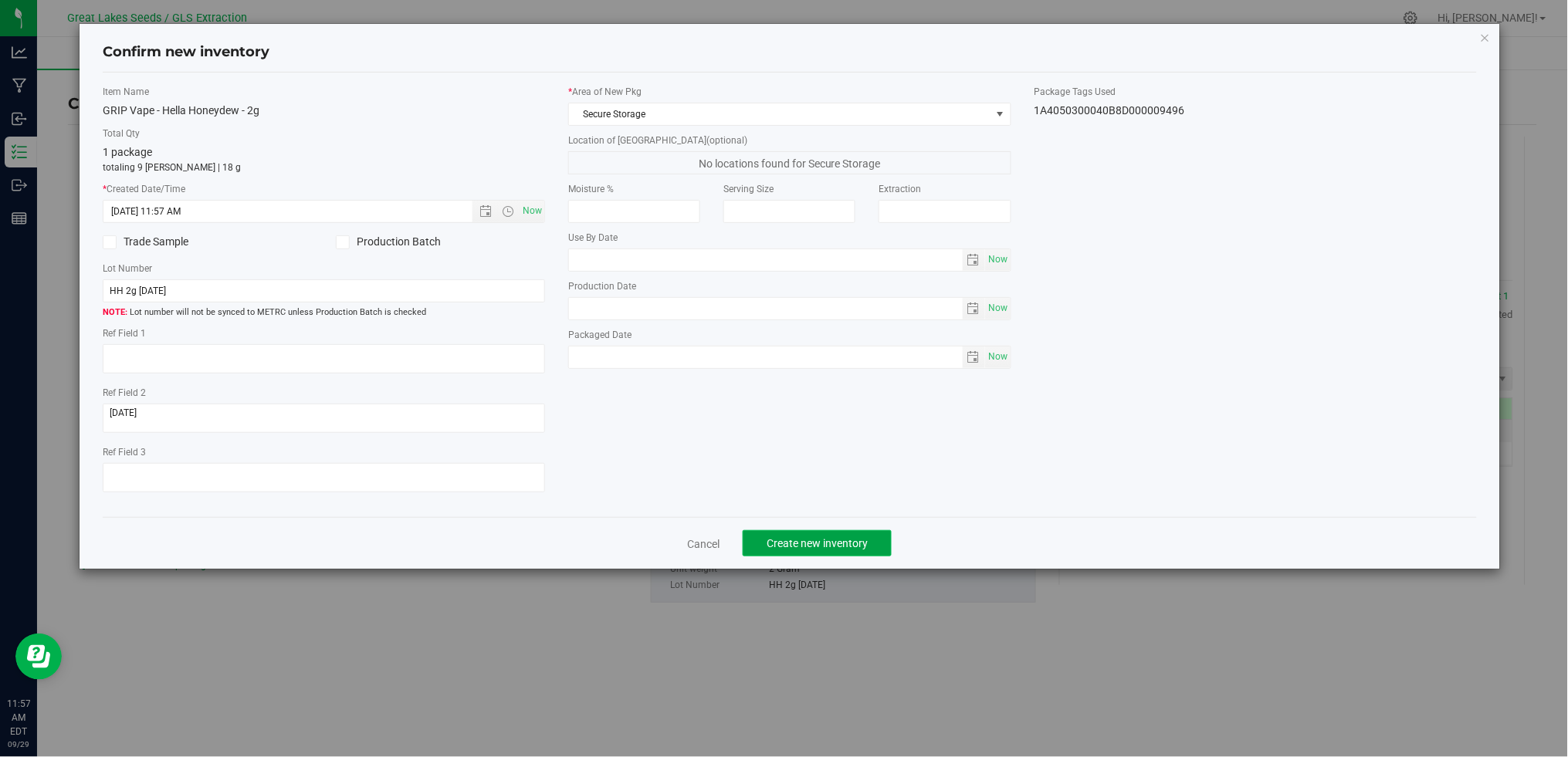
click at [875, 537] on button "Create new inventory" at bounding box center [817, 543] width 149 height 26
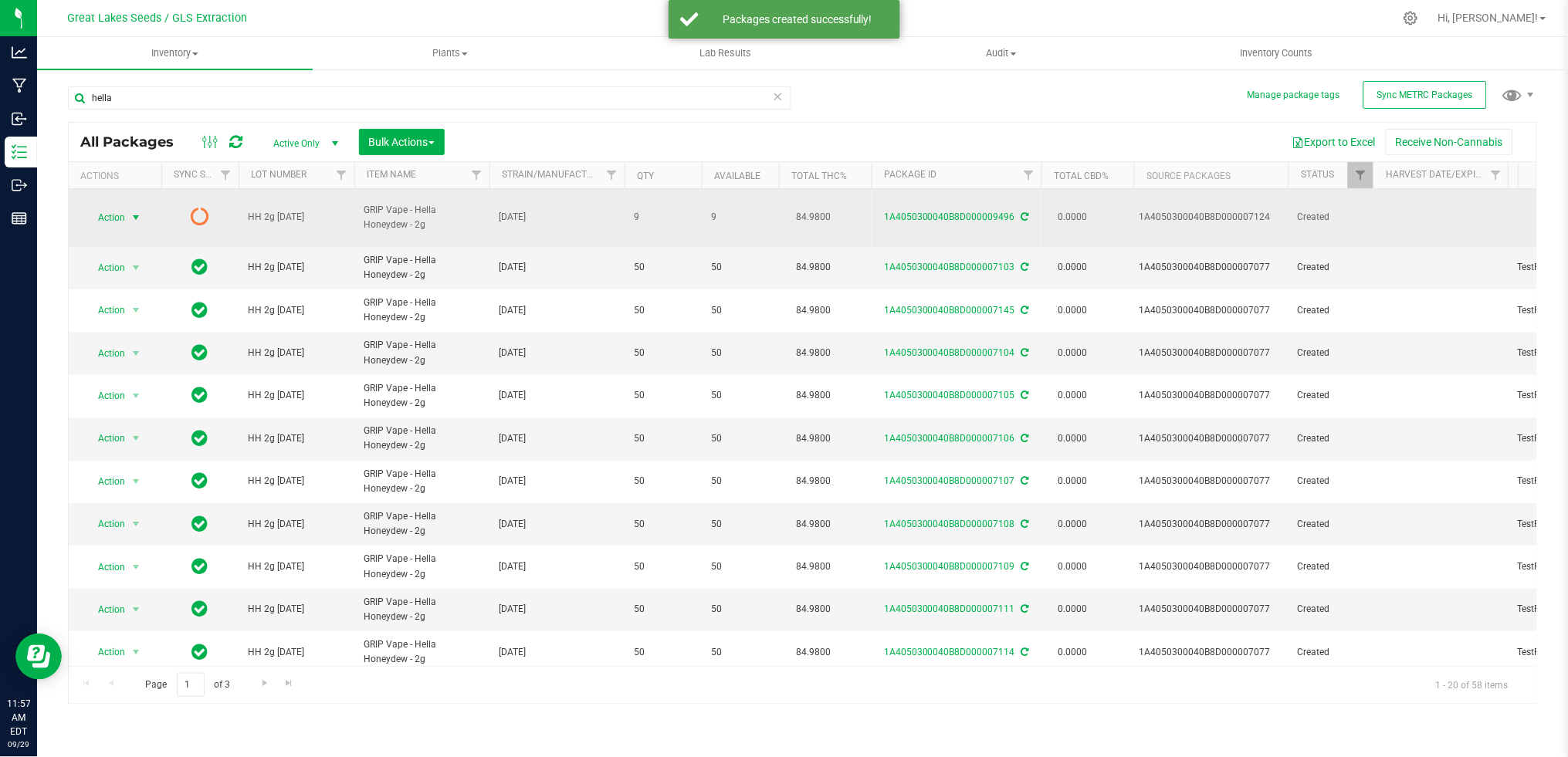
click at [125, 207] on span "Action" at bounding box center [104, 217] width 42 height 21
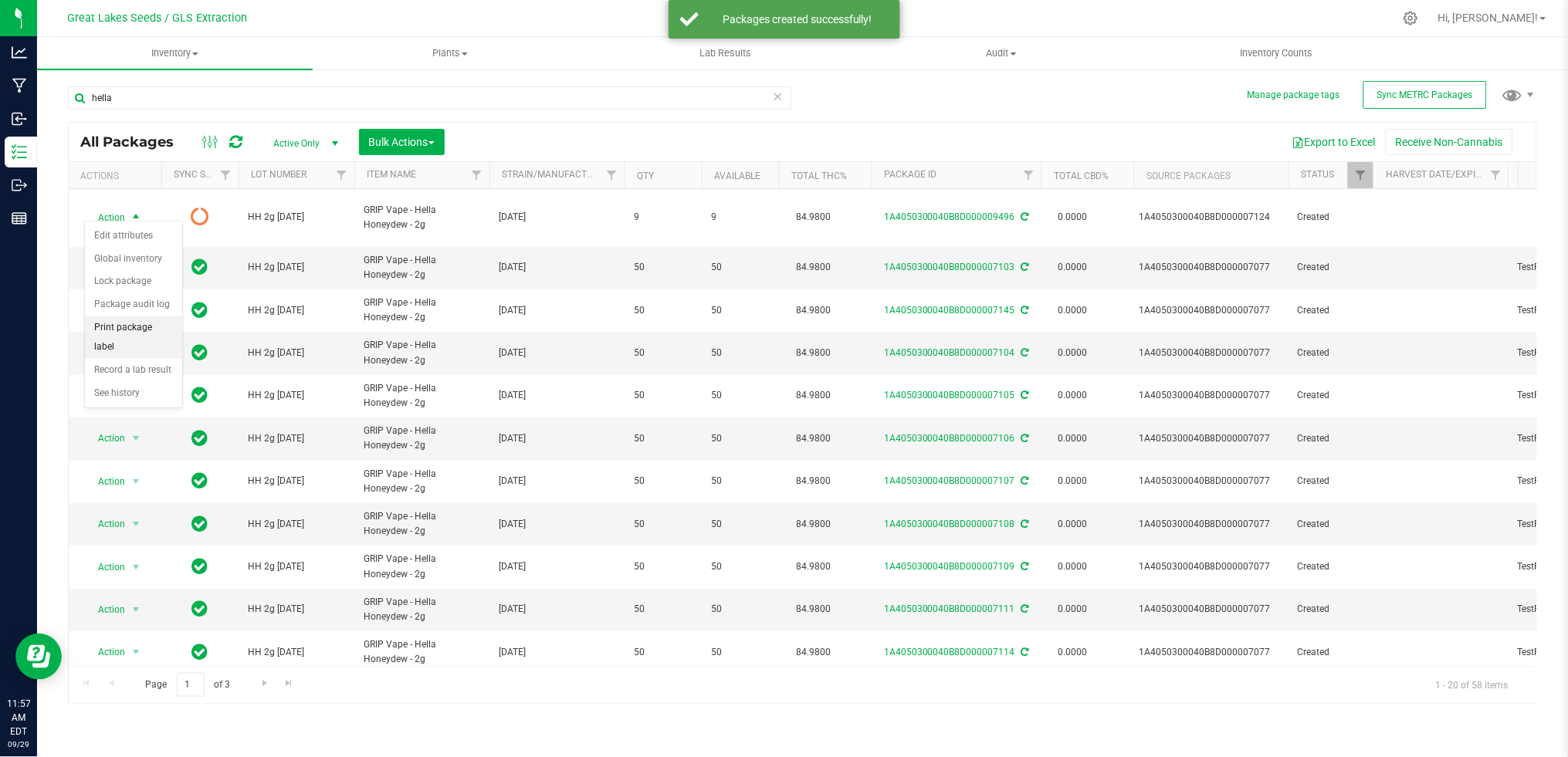
click at [156, 337] on li "Print package label" at bounding box center [133, 338] width 98 height 42
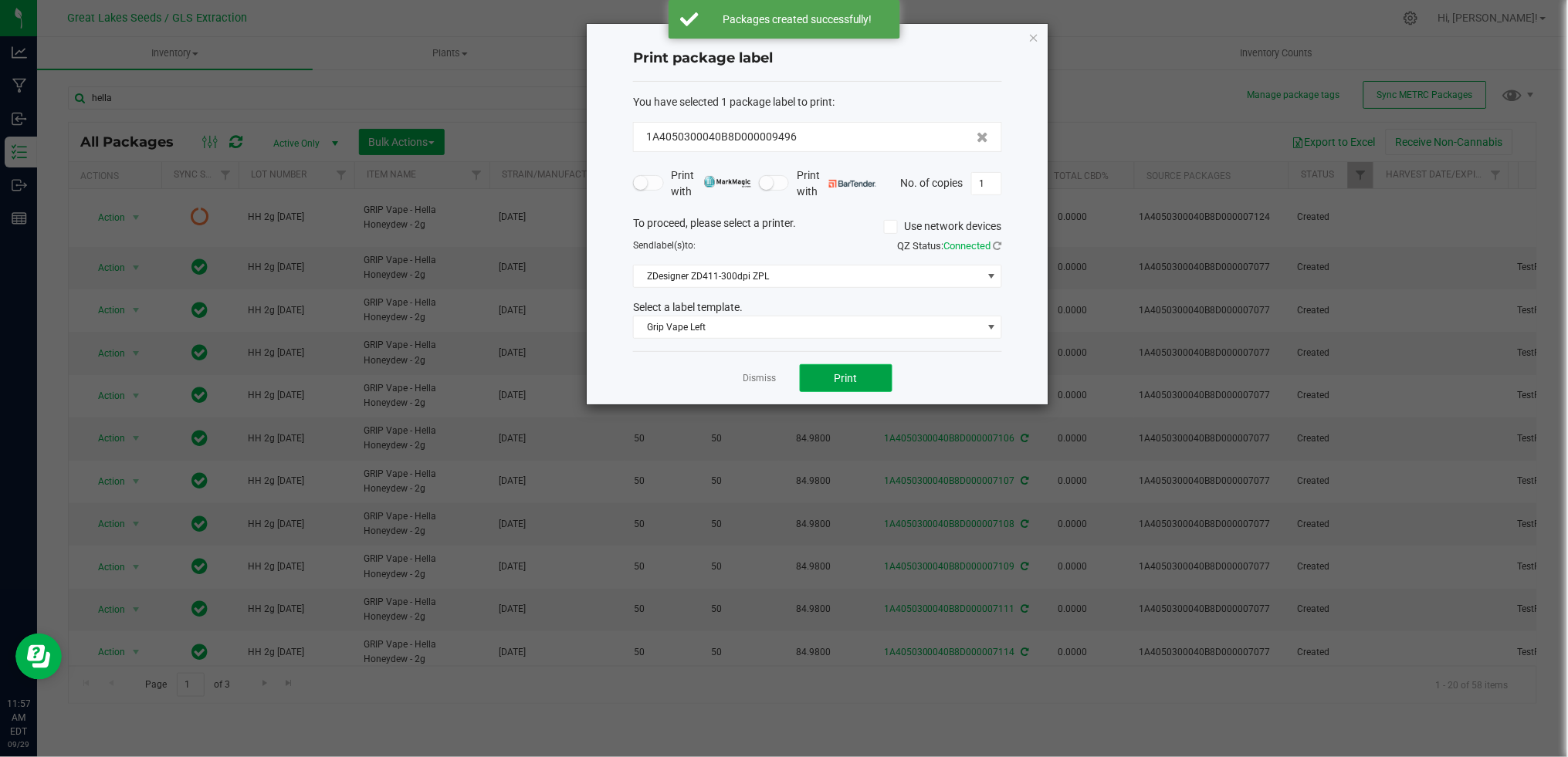
click at [848, 378] on span "Print" at bounding box center [846, 378] width 23 height 13
click at [758, 374] on link "Dismiss" at bounding box center [760, 378] width 33 height 14
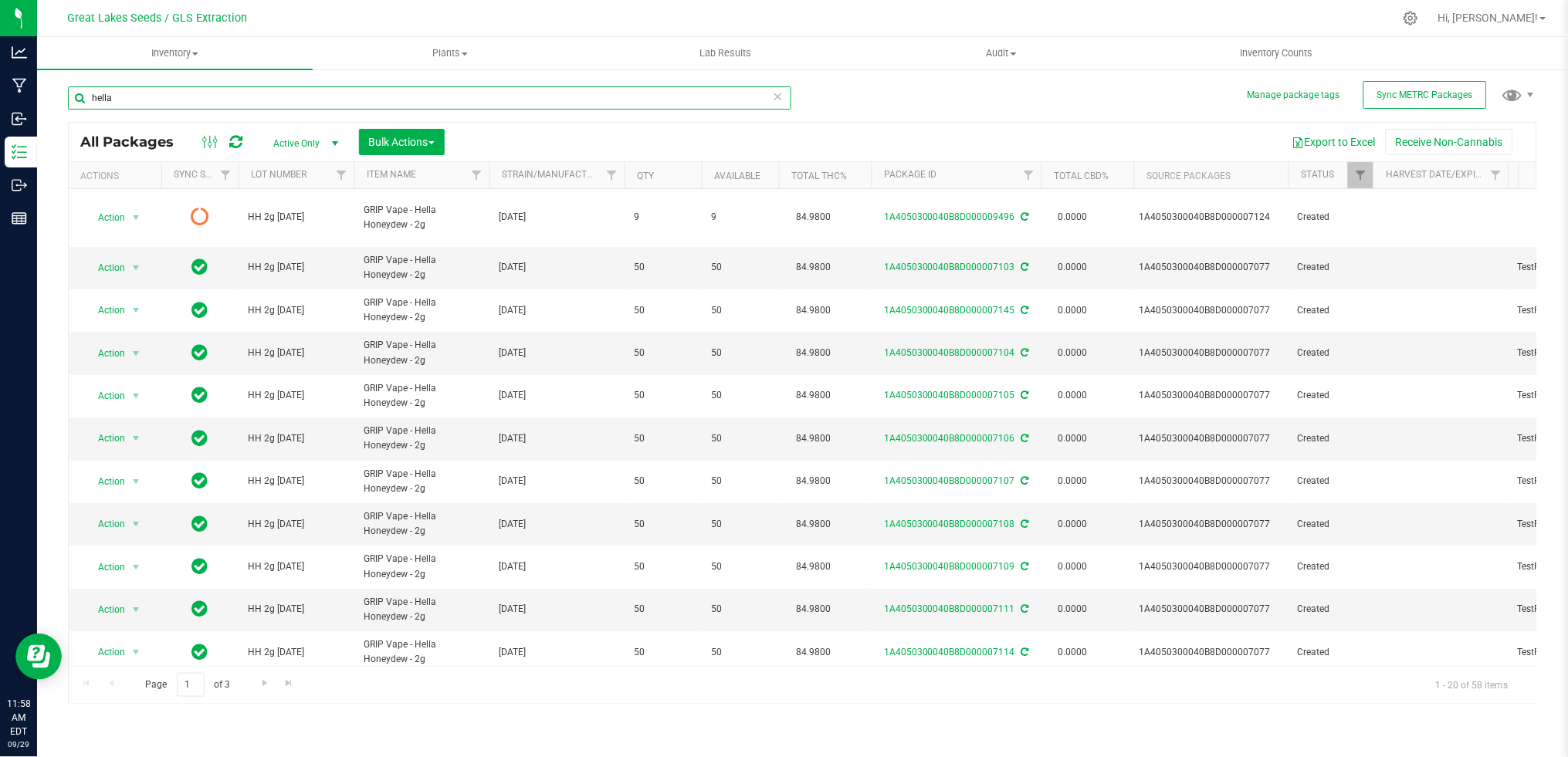
drag, startPoint x: 127, startPoint y: 98, endPoint x: 60, endPoint y: 91, distance: 67.4
click at [60, 91] on div "Manage package tags Sync METRC Packages hella All Packages Active Only Active O…" at bounding box center [802, 303] width 1531 height 471
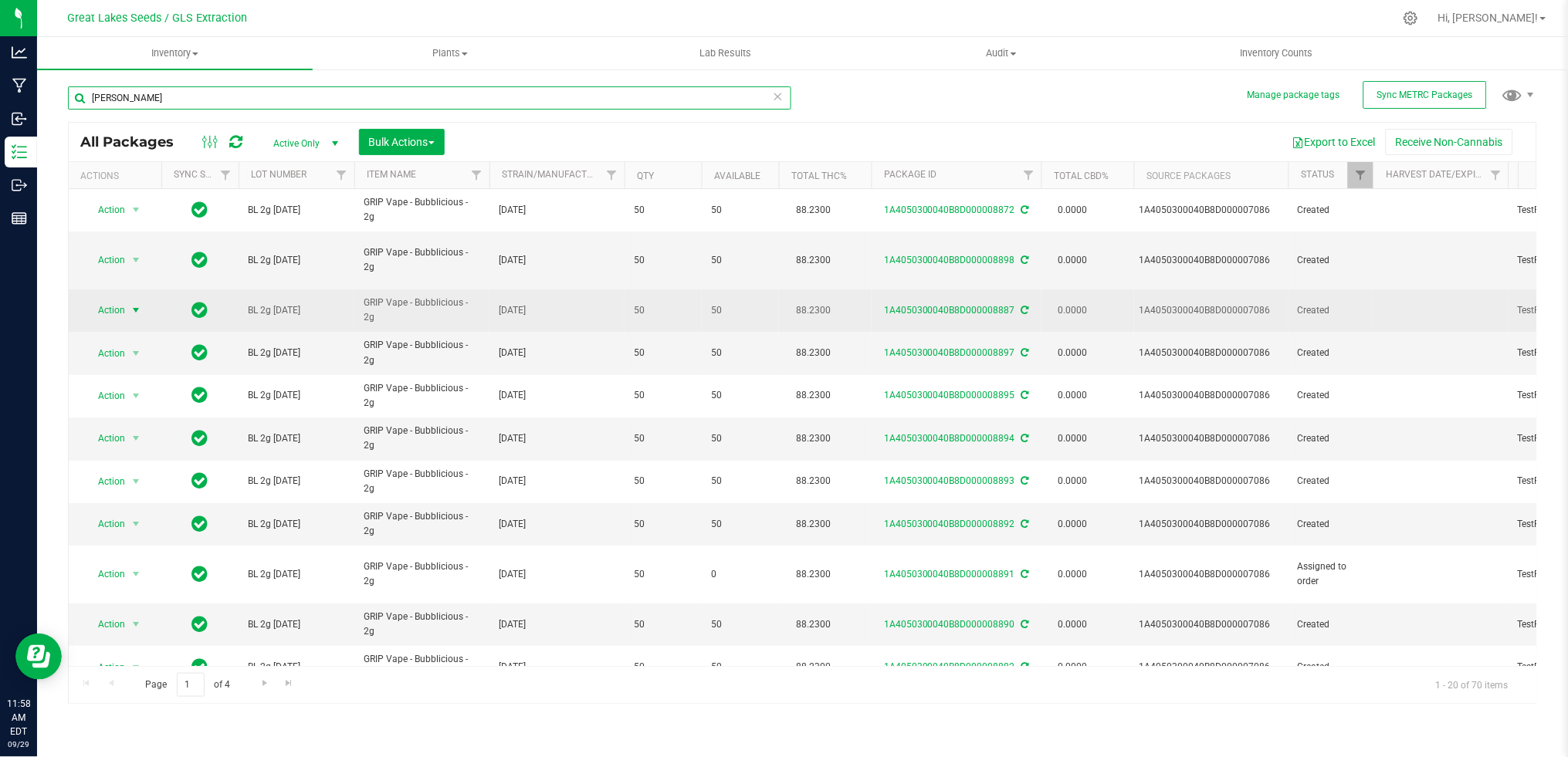
type input "[PERSON_NAME]"
click at [113, 299] on span "Action" at bounding box center [104, 310] width 42 height 21
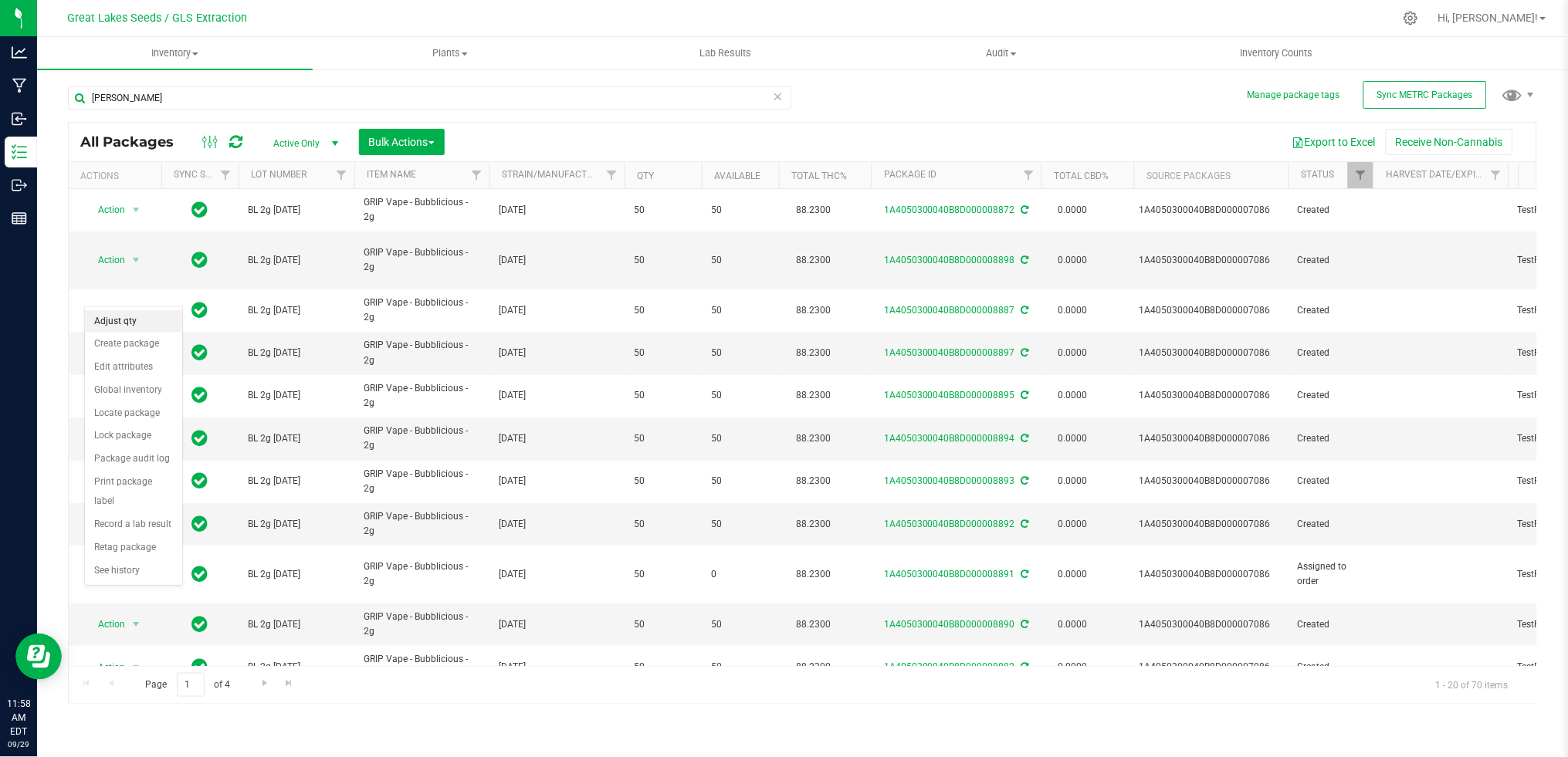
click at [118, 323] on li "Adjust qty" at bounding box center [133, 322] width 98 height 23
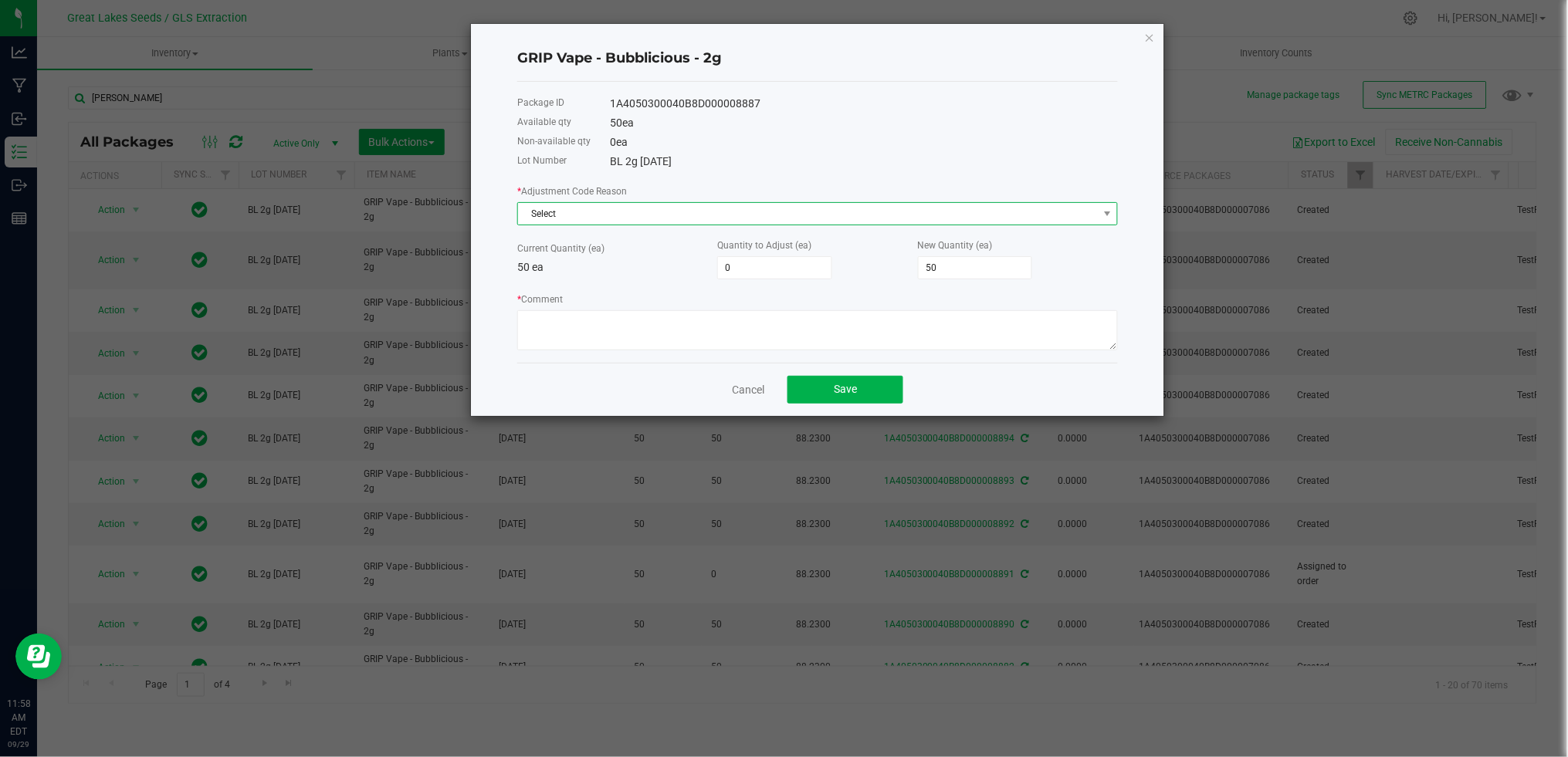
click at [719, 218] on span "Select" at bounding box center [808, 213] width 580 height 21
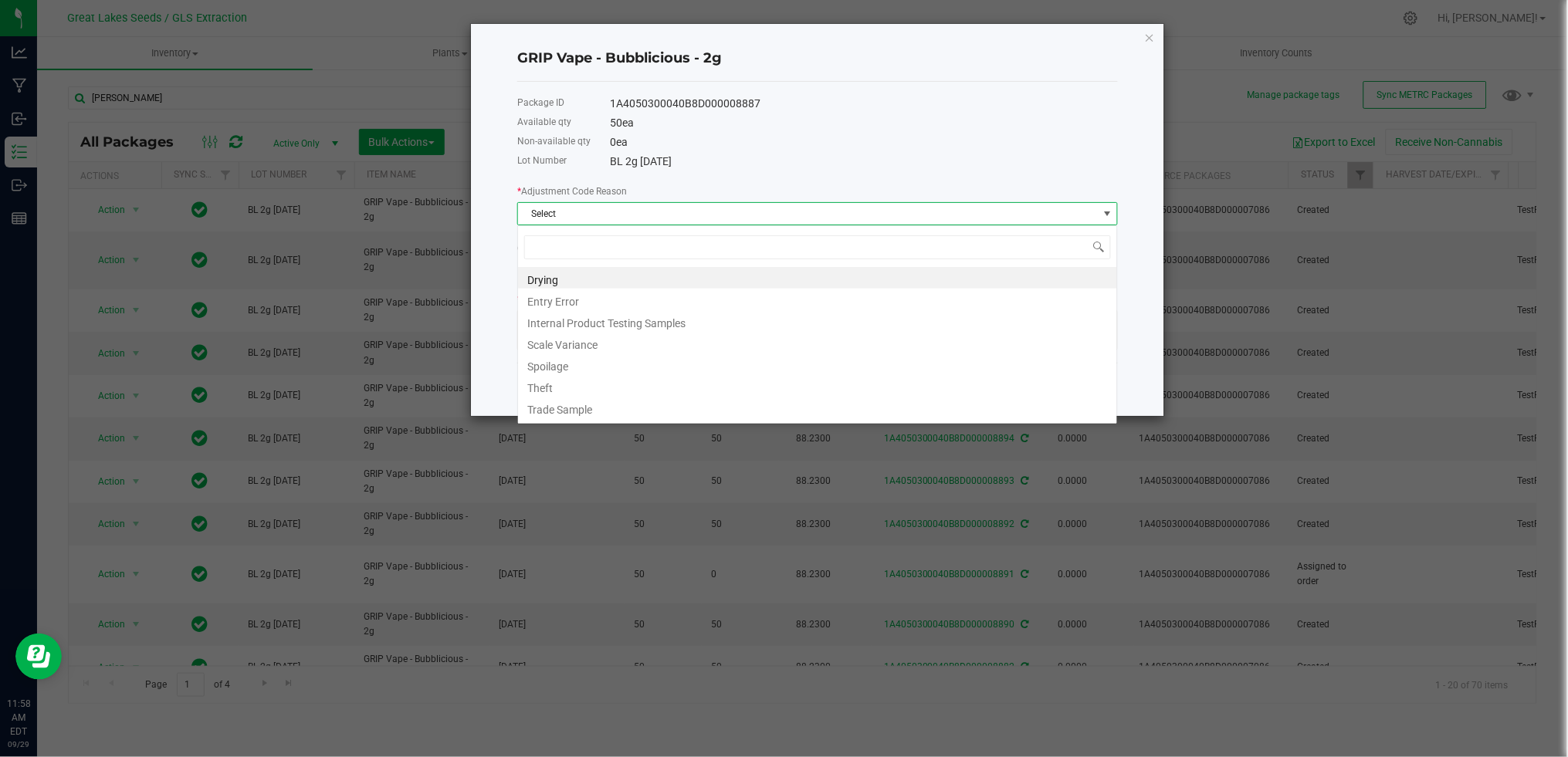
scroll to position [23, 600]
click at [656, 298] on li "Entry Error" at bounding box center [817, 299] width 599 height 21
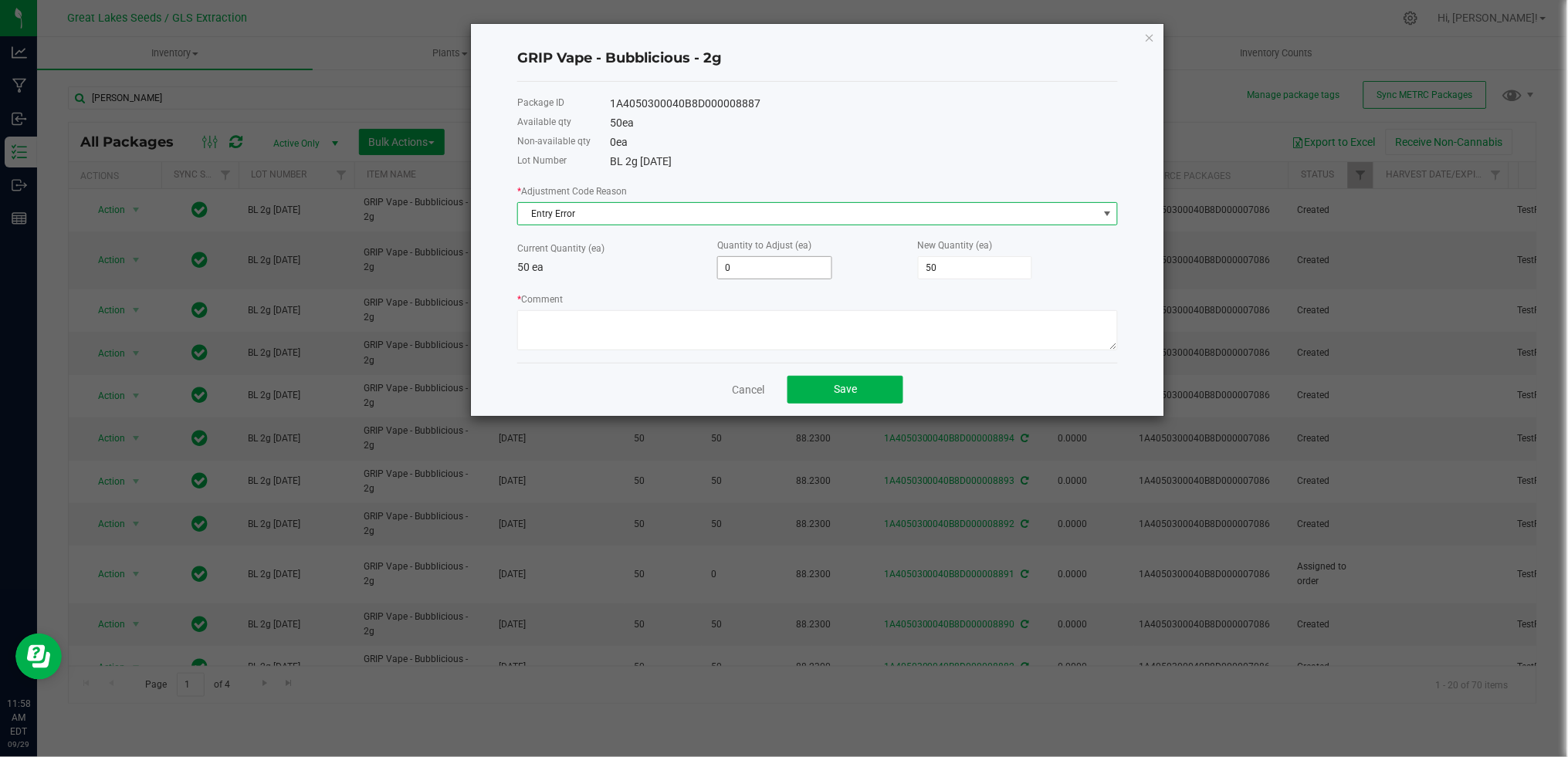
click at [771, 269] on input "0" at bounding box center [774, 267] width 113 height 21
type input "7"
type input "57"
type input "7"
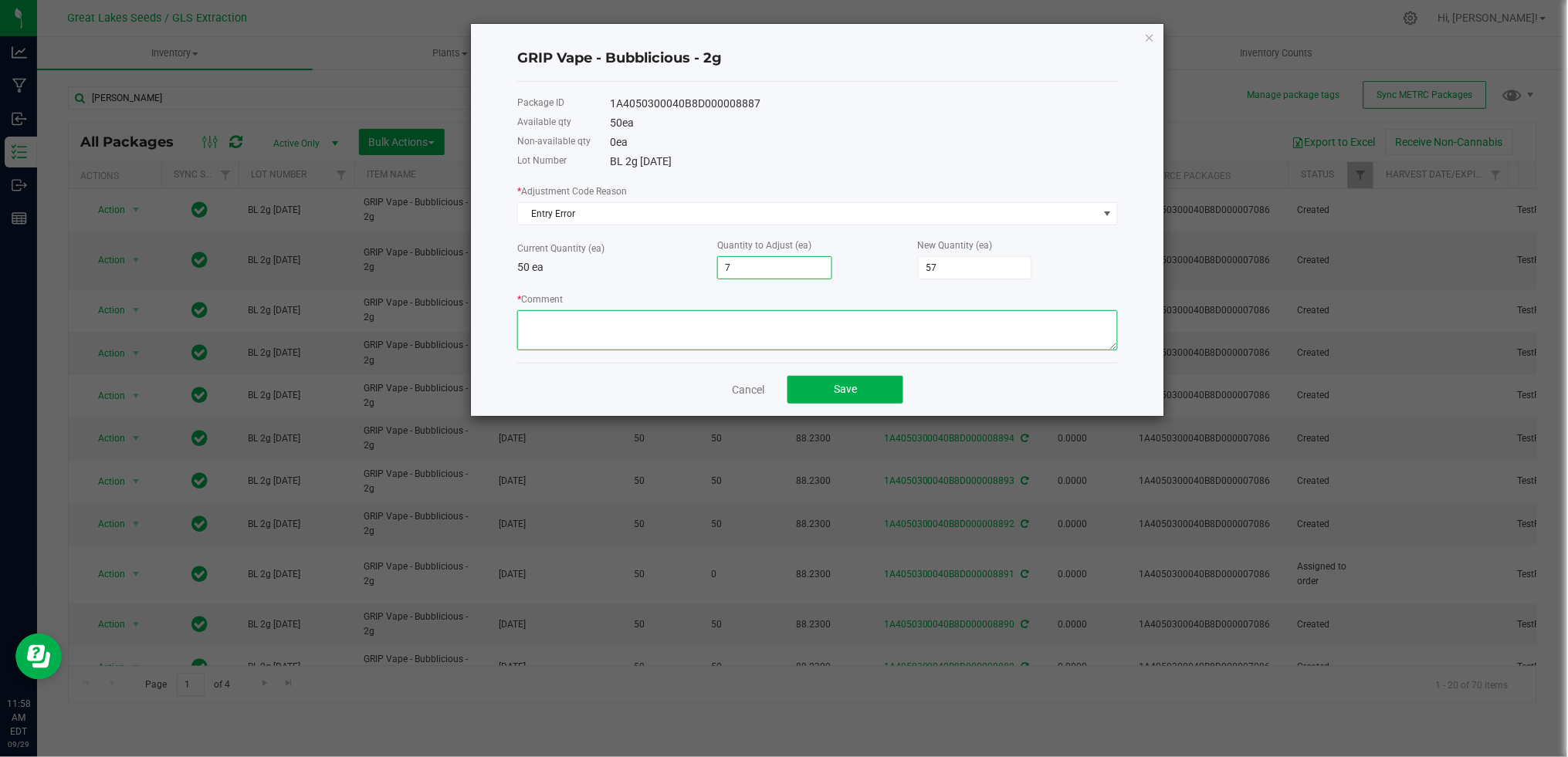
click at [769, 342] on textarea "* Comment" at bounding box center [817, 330] width 601 height 41
type textarea "entry"
click at [872, 387] on button "Save" at bounding box center [845, 389] width 116 height 28
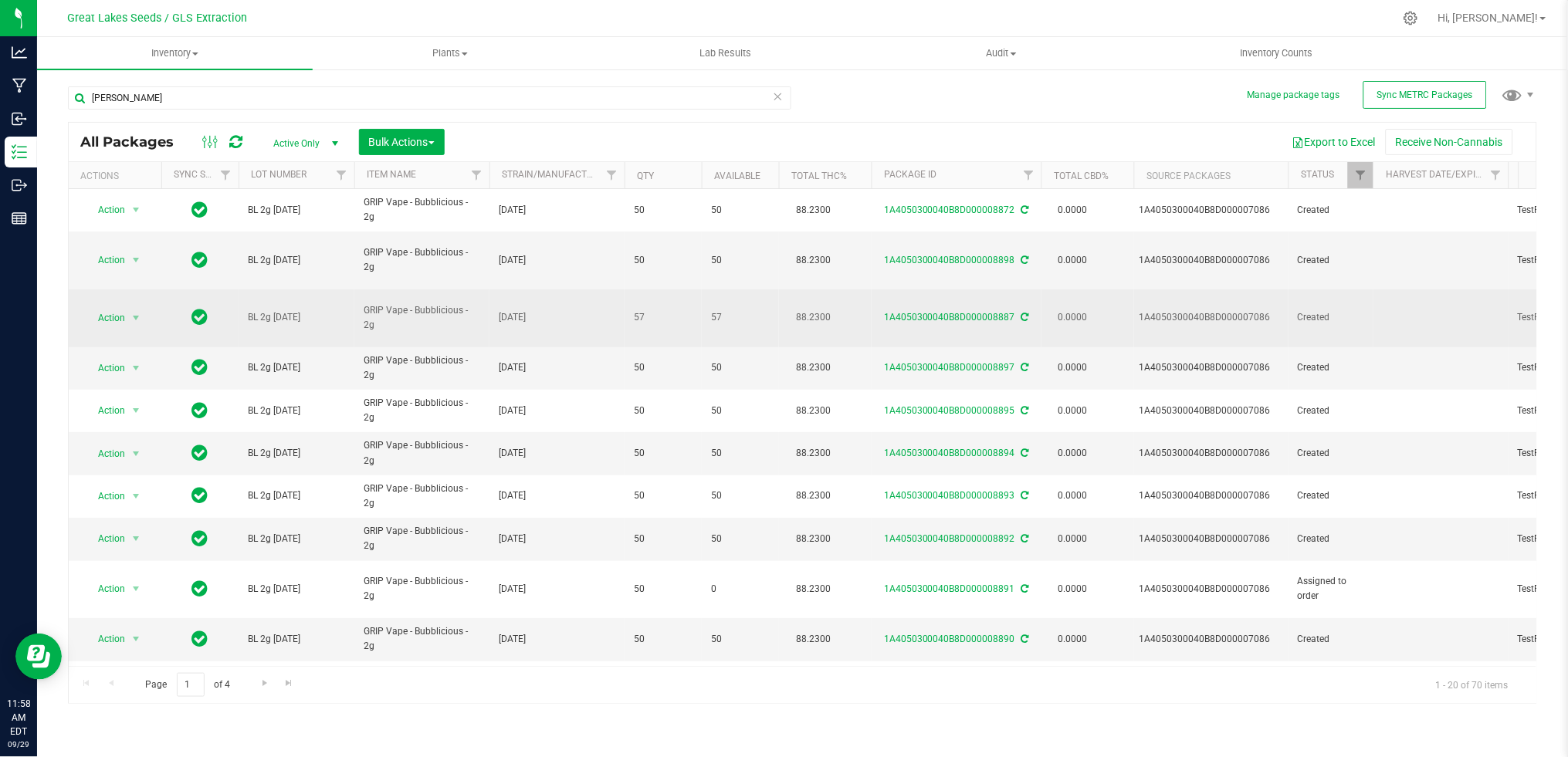
click at [113, 307] on span "Action" at bounding box center [104, 318] width 42 height 21
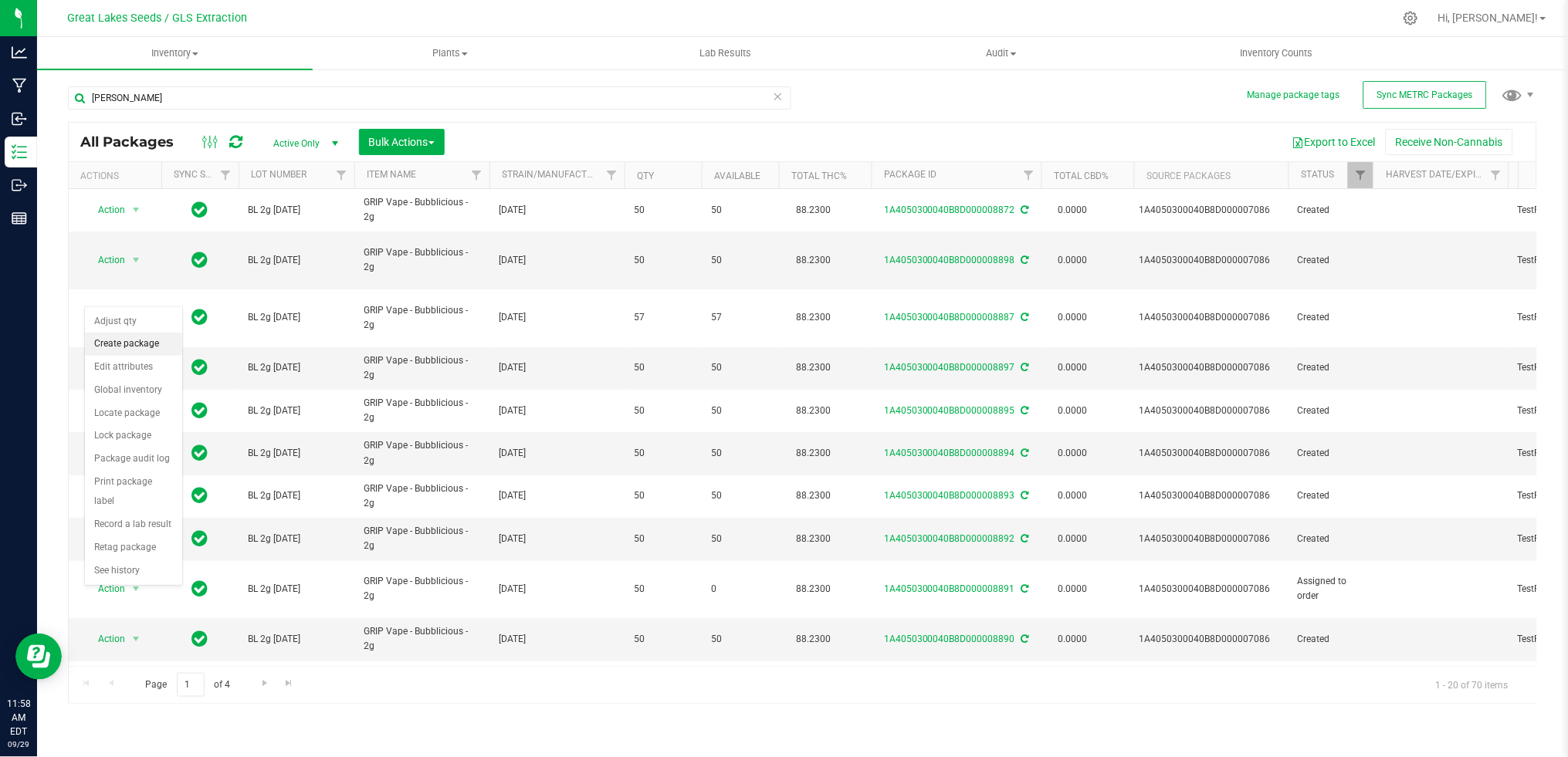
click at [130, 343] on li "Create package" at bounding box center [133, 344] width 98 height 23
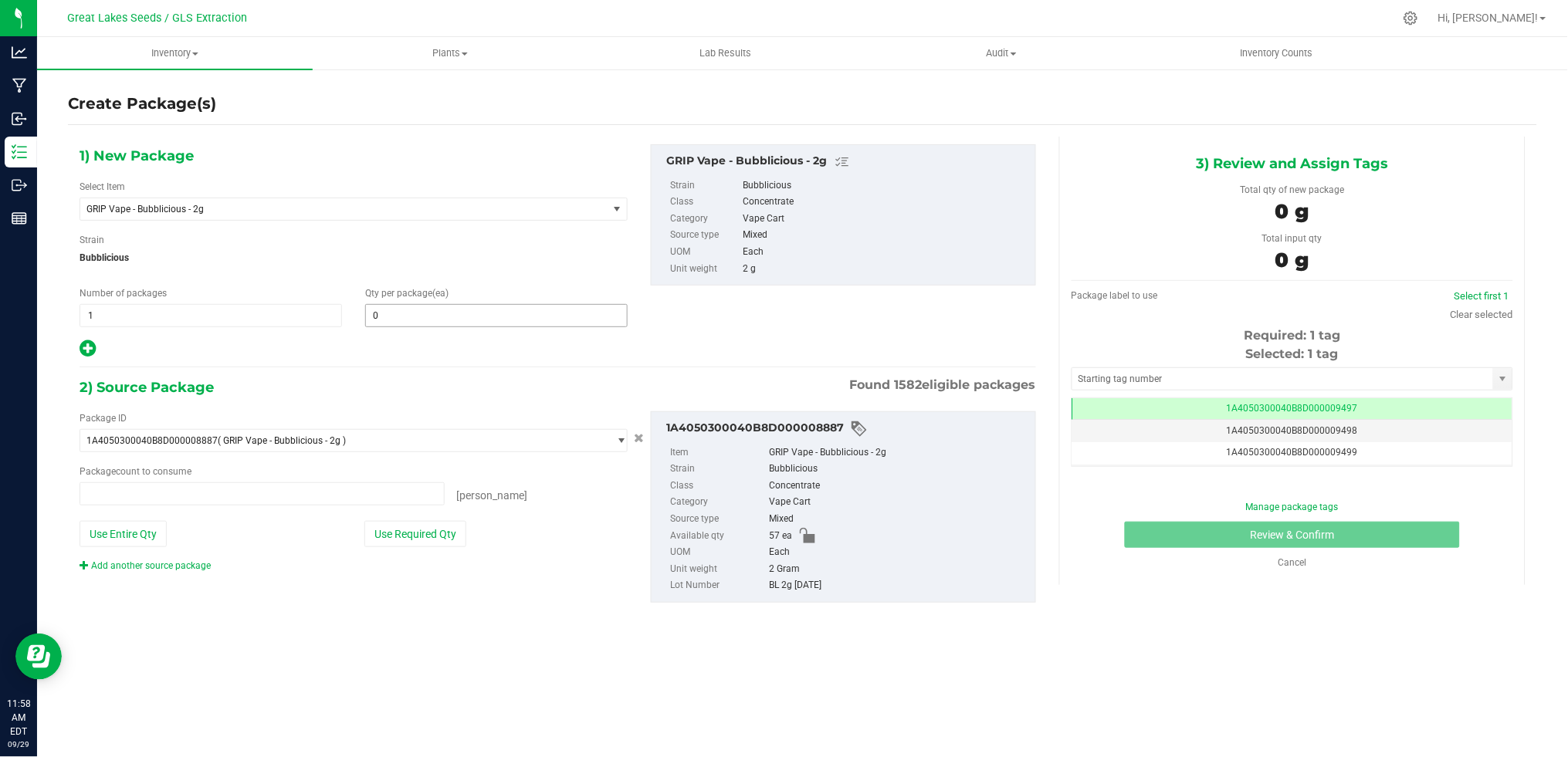
click at [421, 316] on span "0 0" at bounding box center [497, 316] width 263 height 23
type input "0 ea"
type input "7"
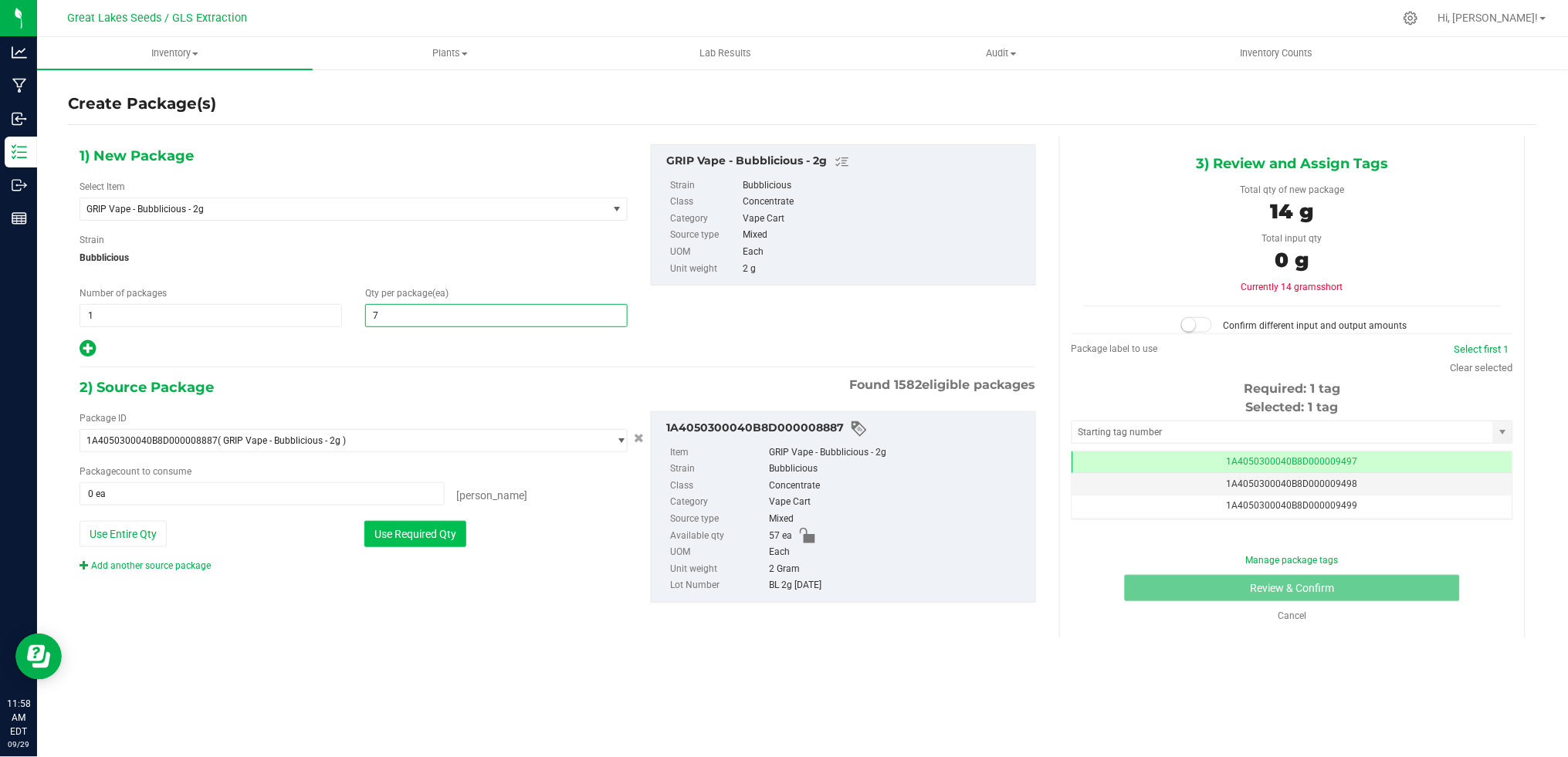
type input "7"
click at [435, 538] on button "Use Required Qty" at bounding box center [414, 533] width 101 height 26
type input "7 ea"
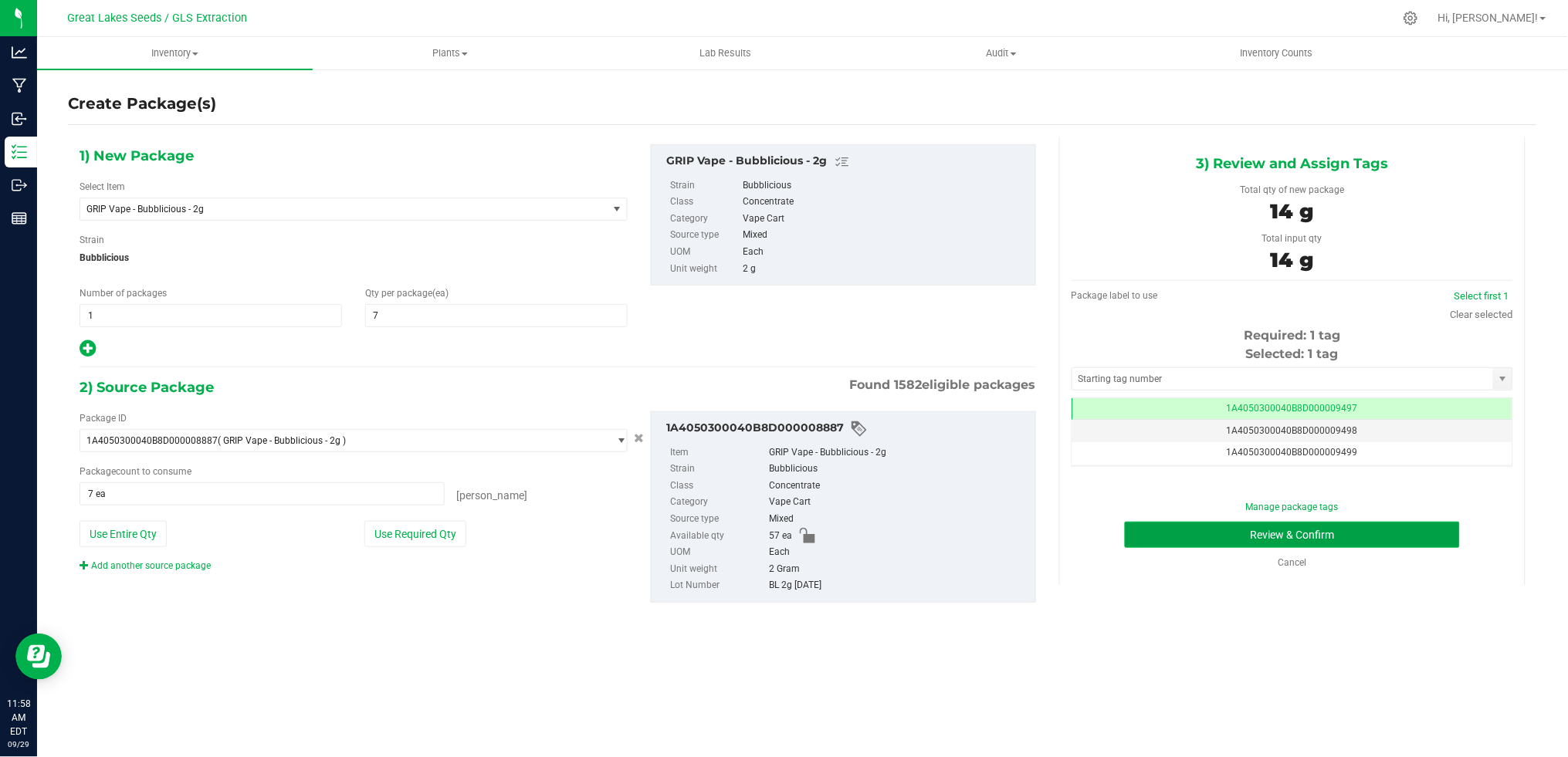
click at [1386, 535] on button "Review & Confirm" at bounding box center [1292, 534] width 335 height 26
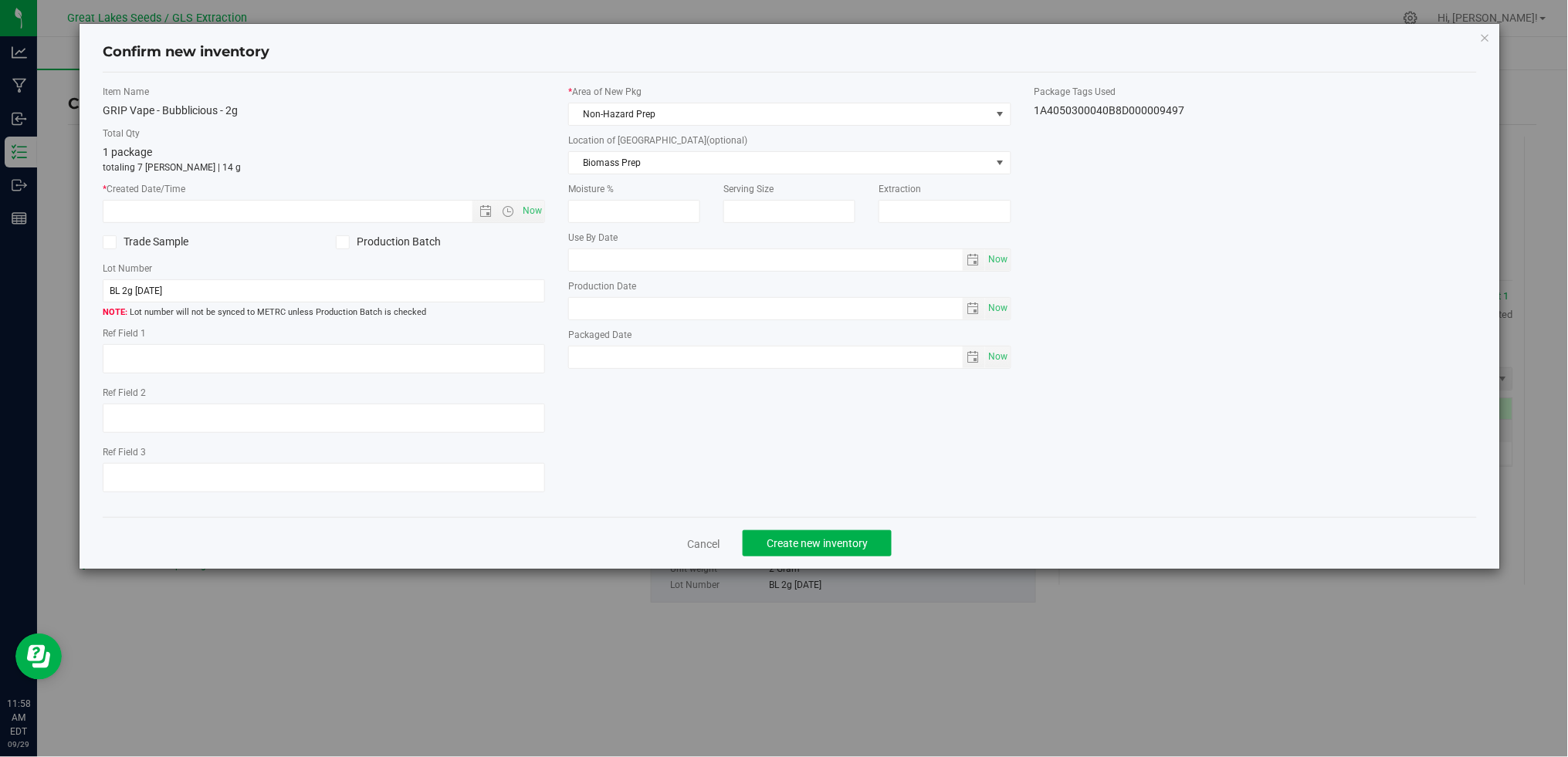
type textarea "[DATE]"
click at [544, 218] on span "Now" at bounding box center [532, 210] width 26 height 22
type input "[DATE] 11:58 AM"
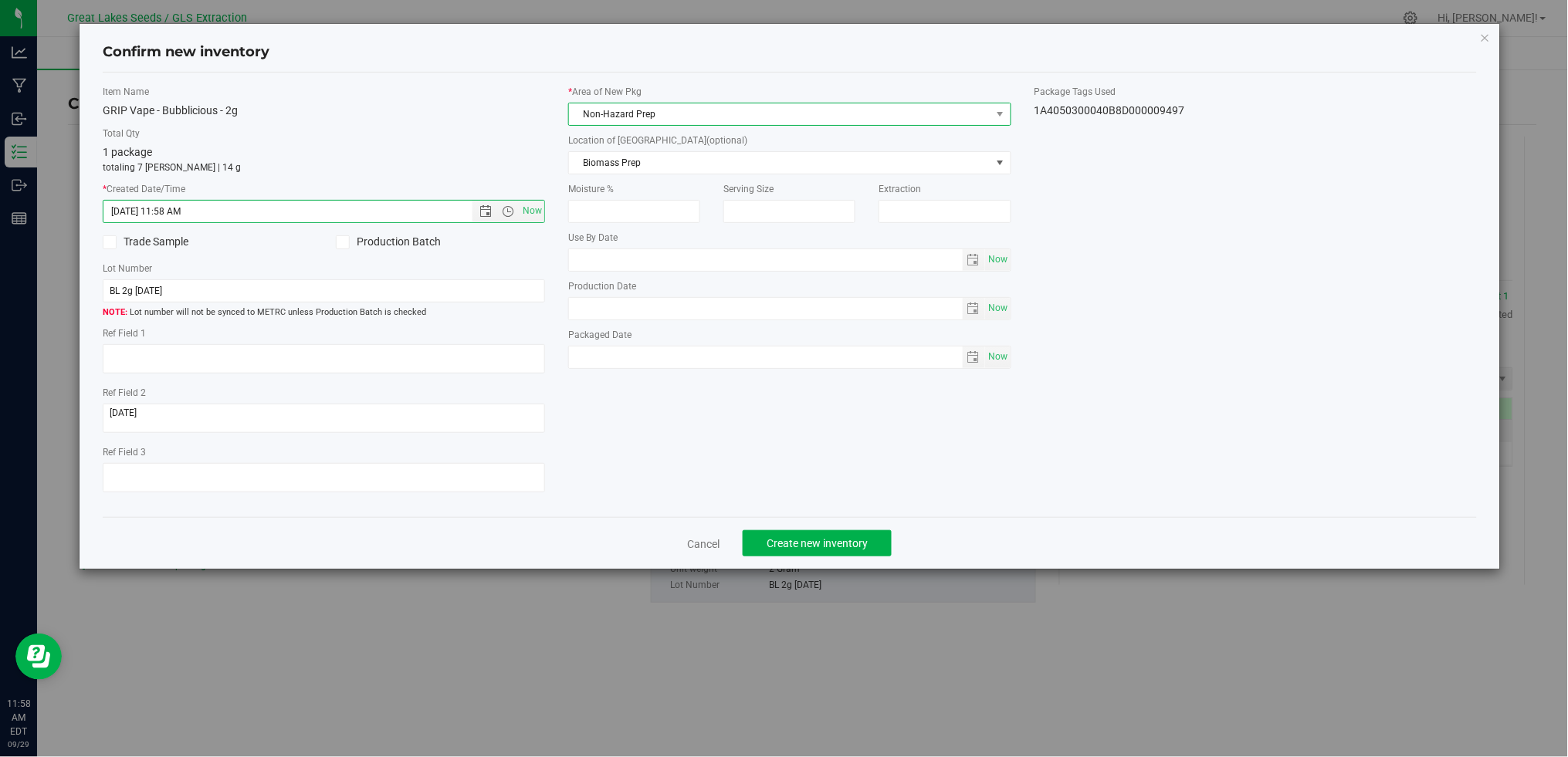
click at [637, 117] on span "Non-Hazard Prep" at bounding box center [780, 114] width 421 height 21
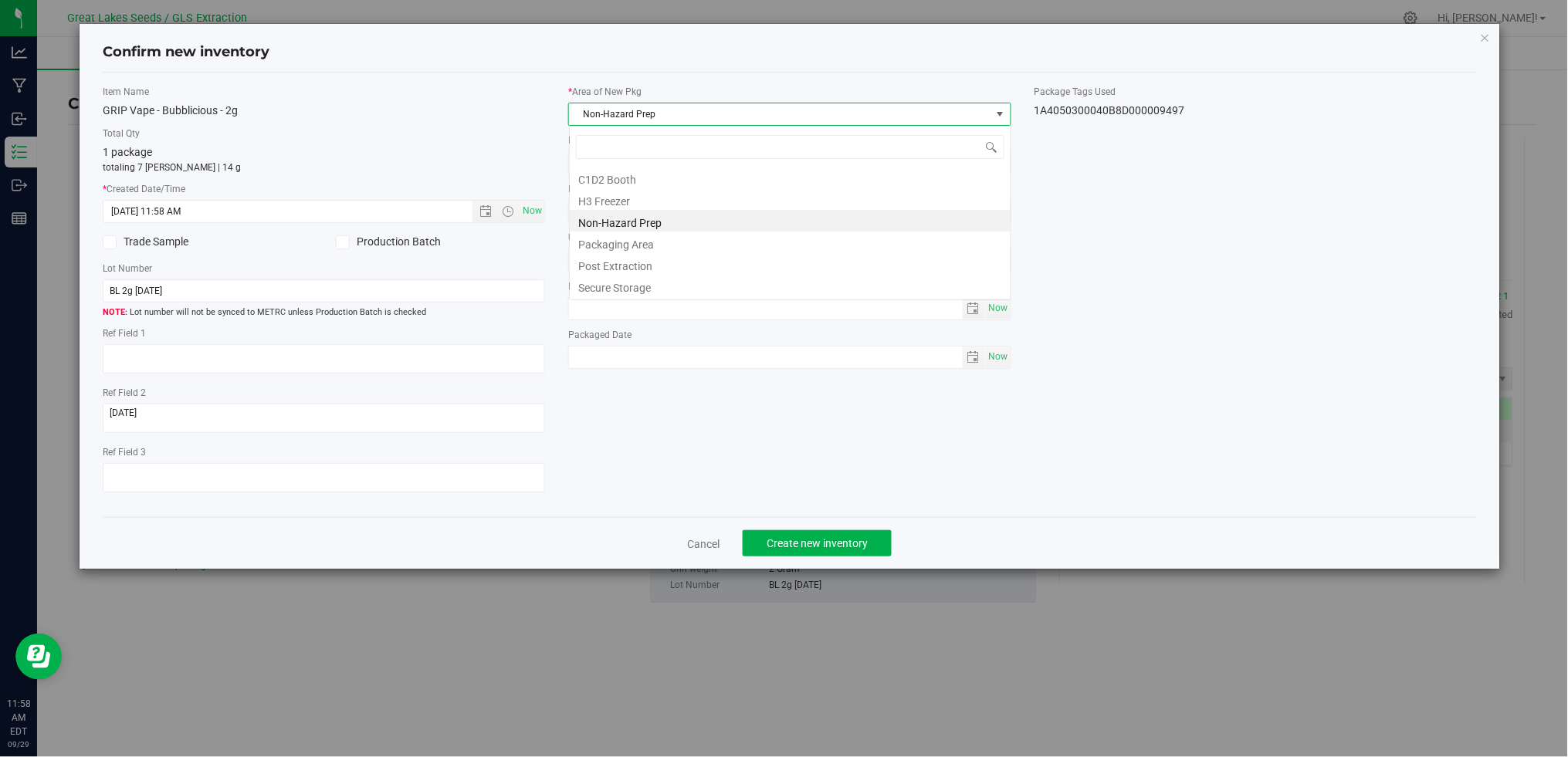
scroll to position [23, 442]
click at [648, 291] on li "Secure Storage" at bounding box center [790, 286] width 441 height 21
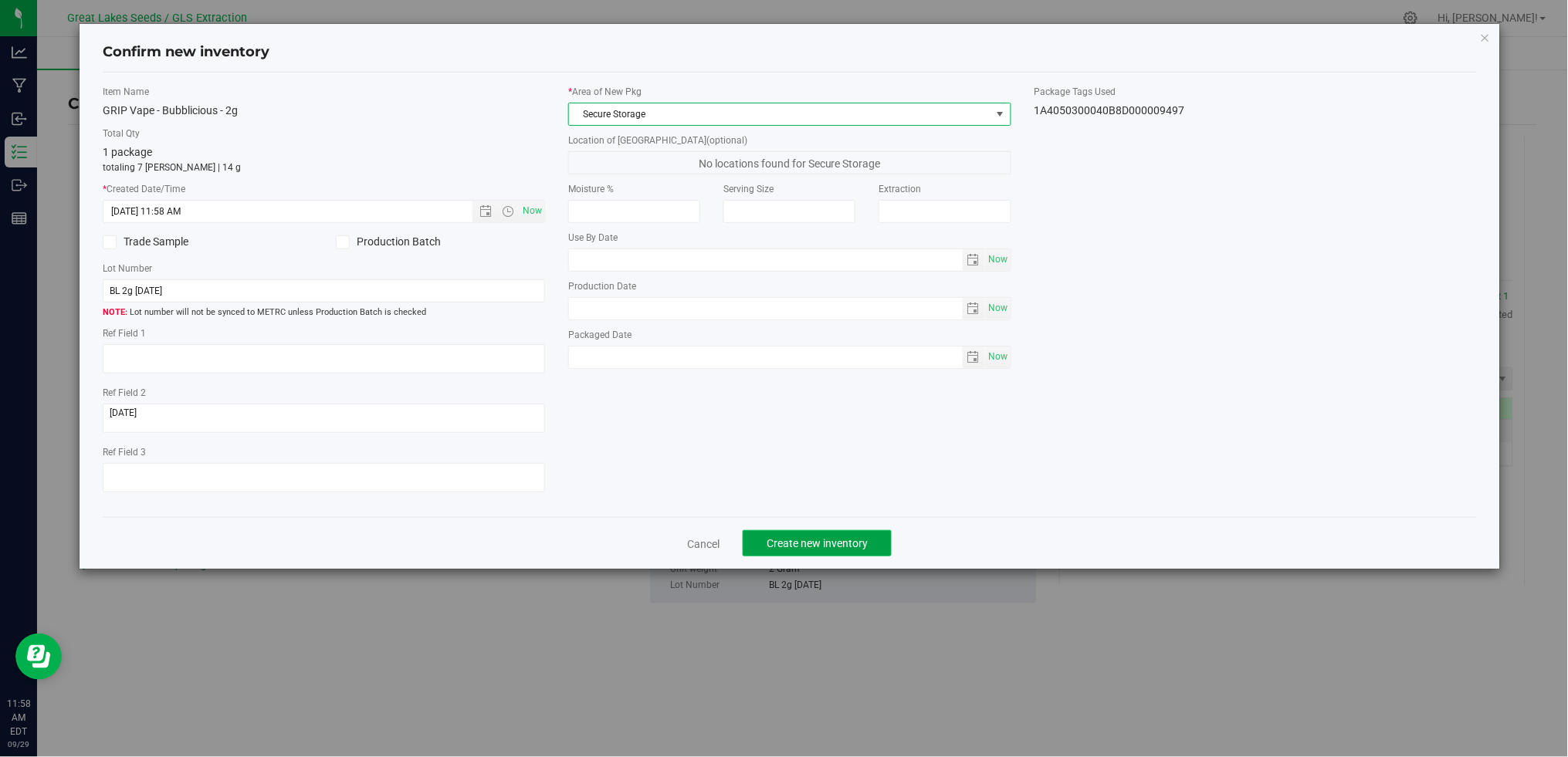
click at [813, 549] on span "Create new inventory" at bounding box center [817, 543] width 101 height 13
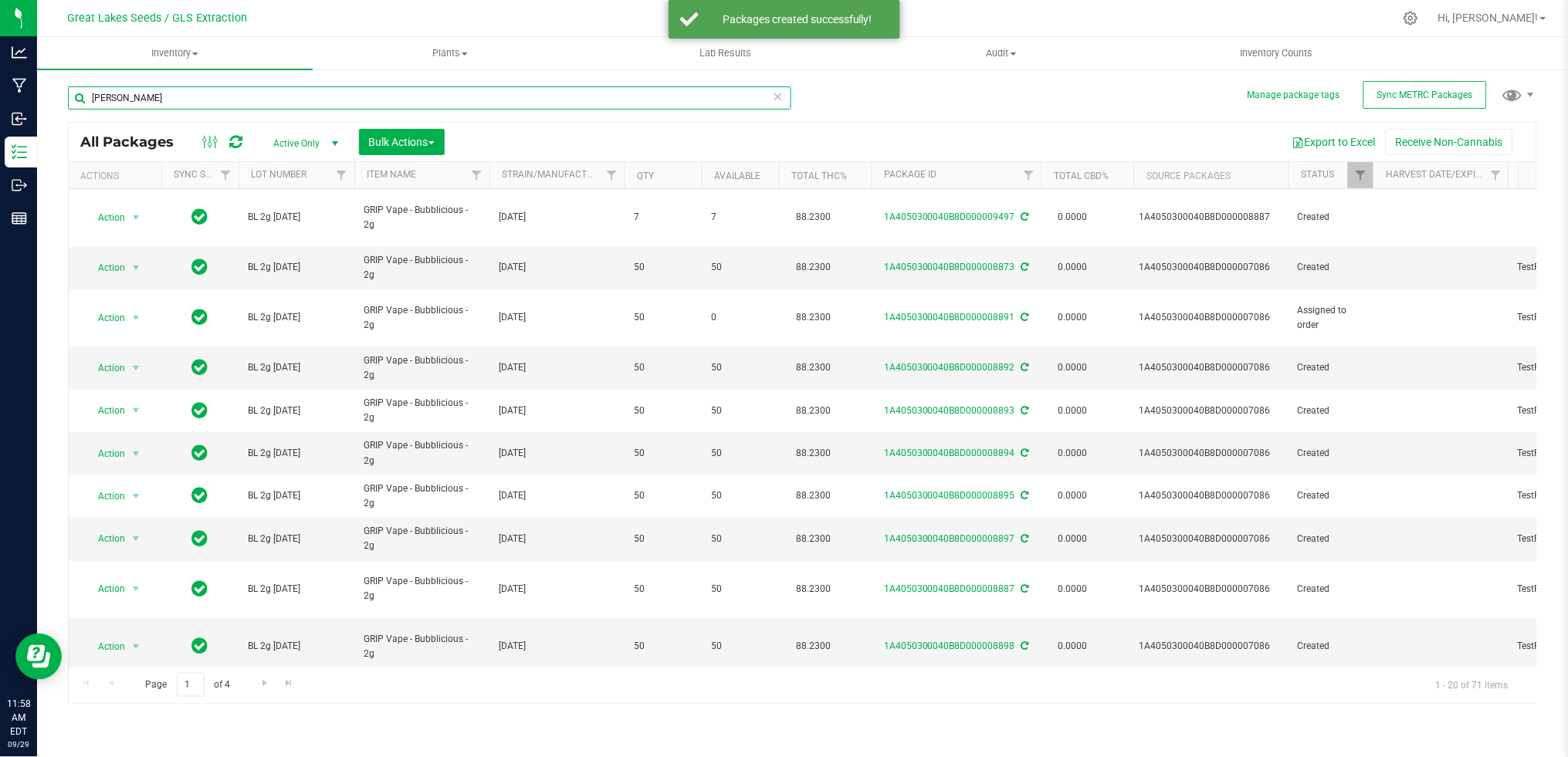
click at [59, 98] on div "Manage package tags Sync METRC Packages [PERSON_NAME] All Packages Active Only …" at bounding box center [802, 303] width 1531 height 471
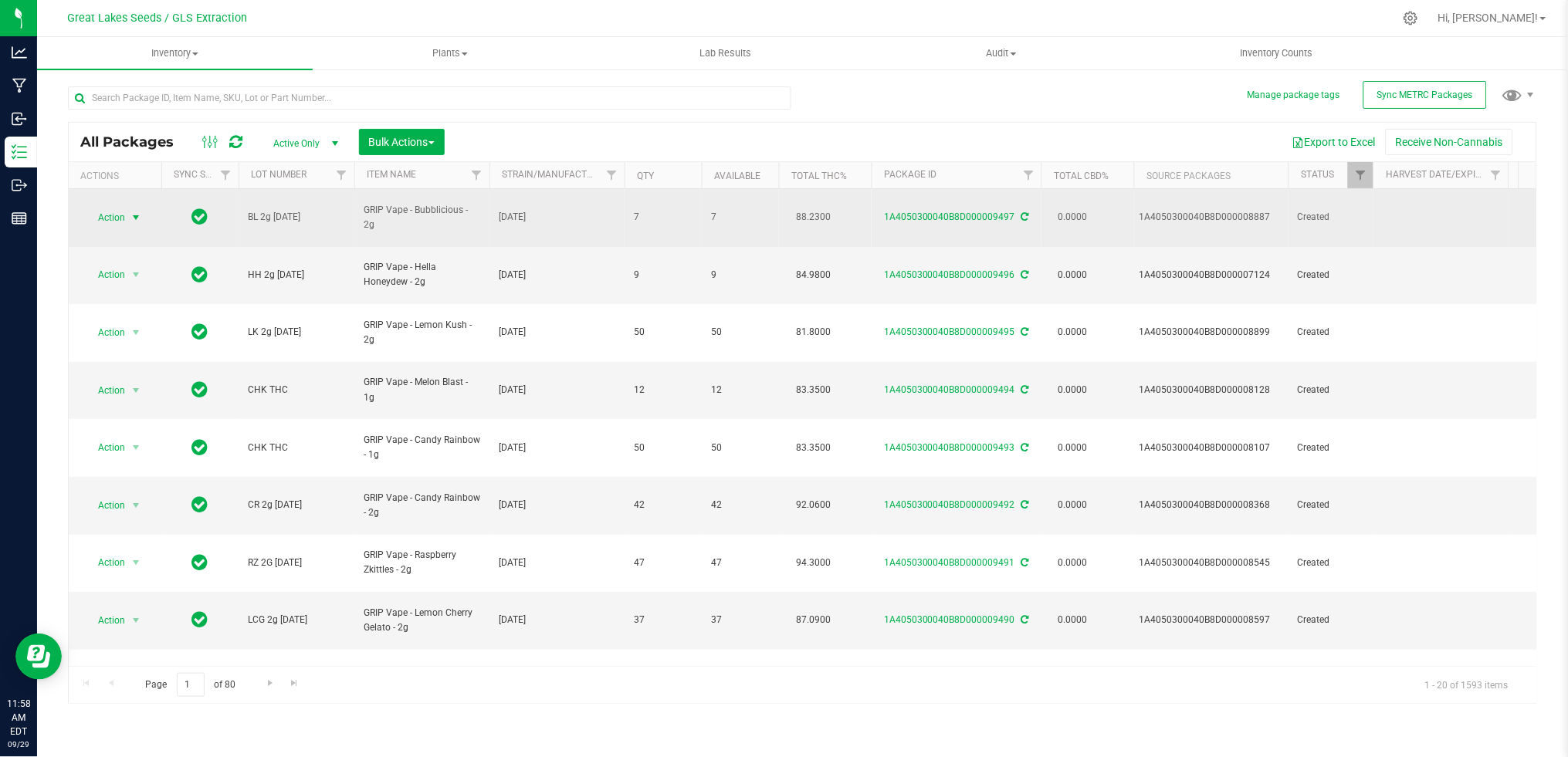
click at [109, 207] on span "Action" at bounding box center [104, 217] width 42 height 21
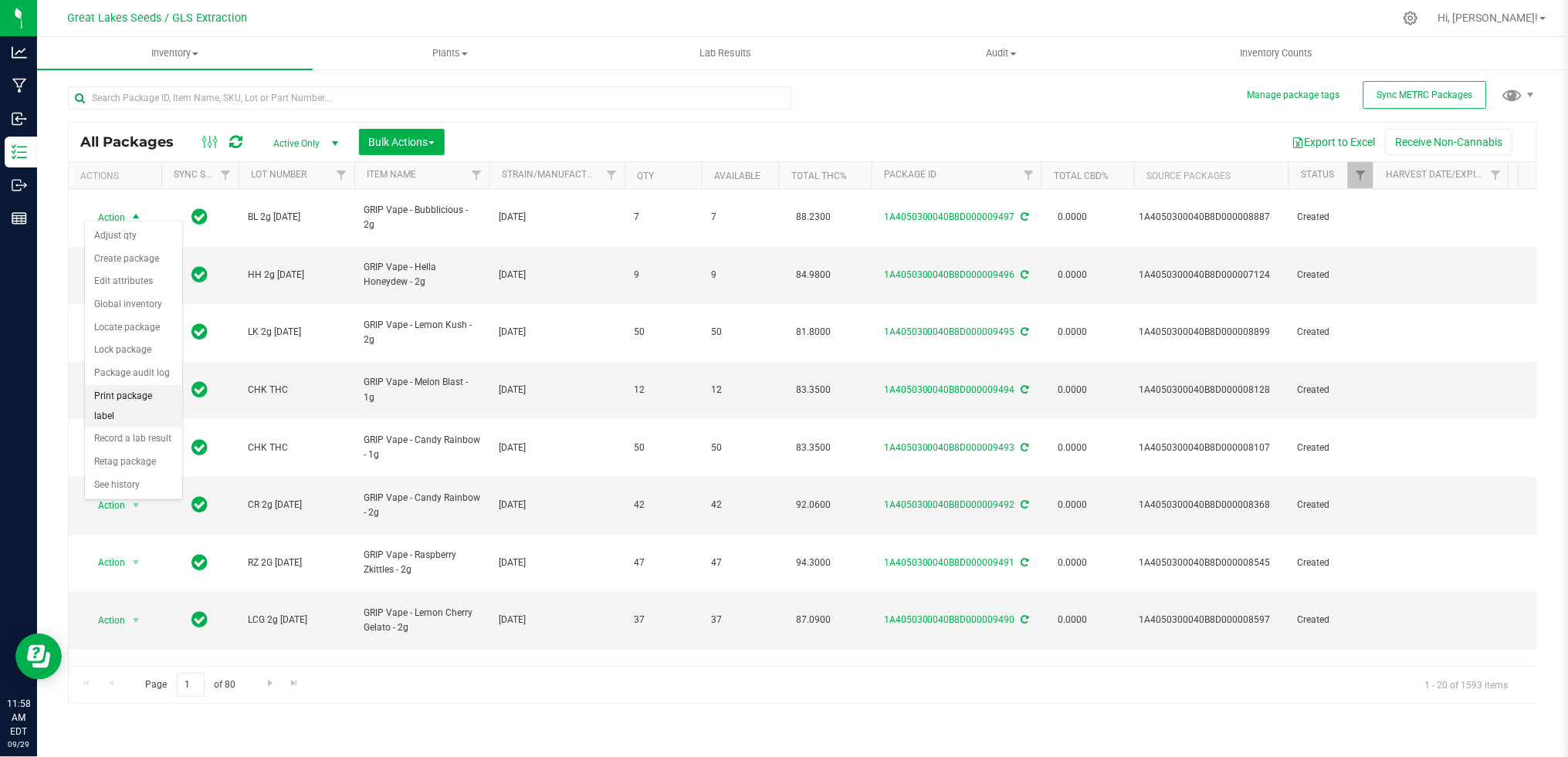
click at [132, 388] on li "Print package label" at bounding box center [133, 407] width 98 height 42
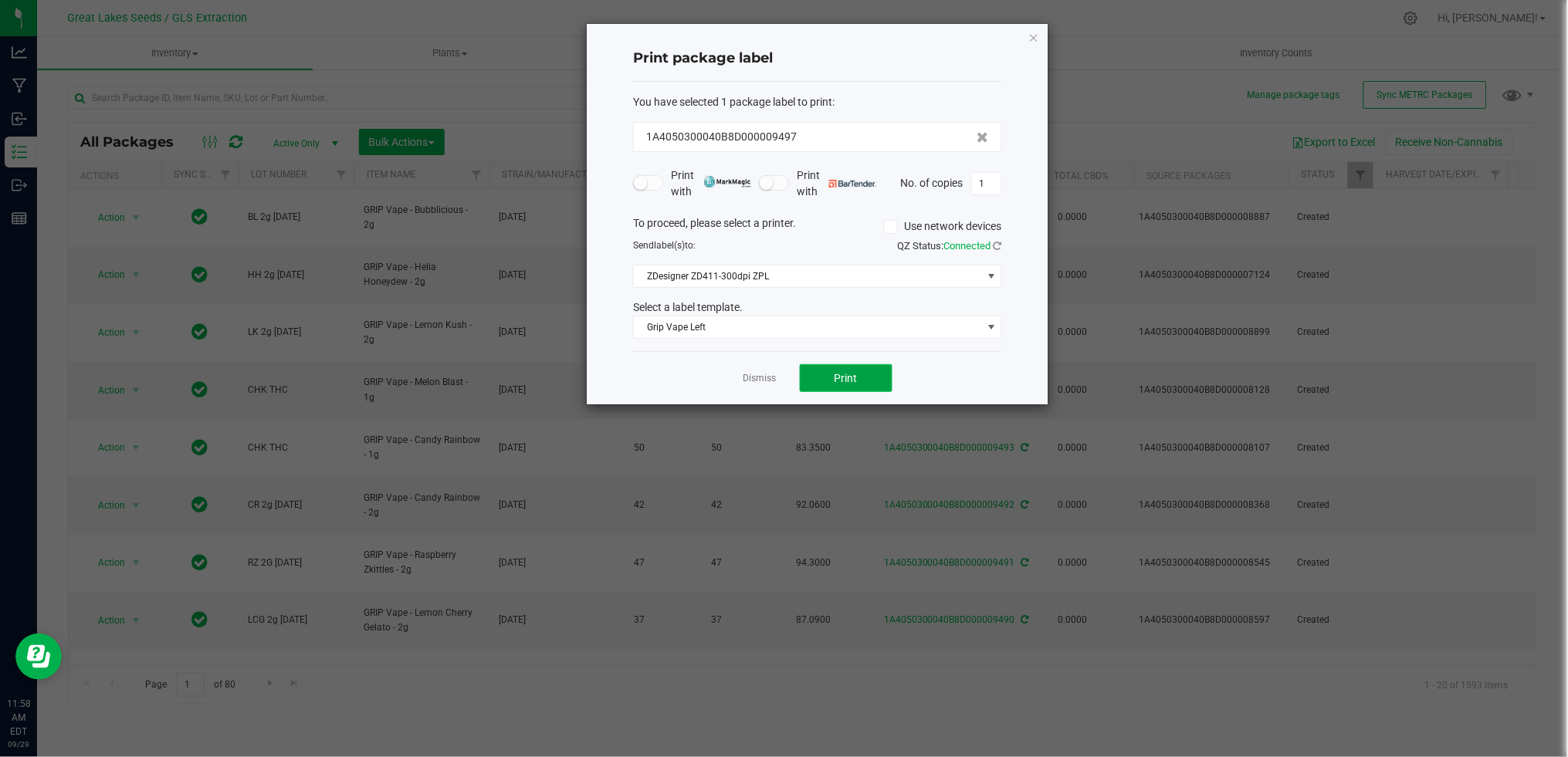
click at [858, 376] on button "Print" at bounding box center [846, 378] width 93 height 28
click at [749, 375] on link "Dismiss" at bounding box center [760, 378] width 33 height 14
